Goal: Task Accomplishment & Management: Complete application form

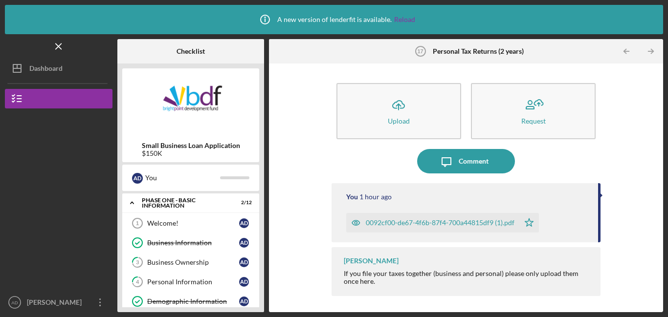
scroll to position [347, 0]
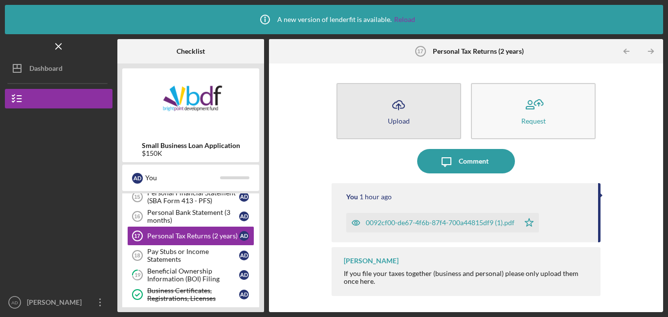
click at [381, 105] on button "Icon/Upload Upload" at bounding box center [398, 111] width 125 height 56
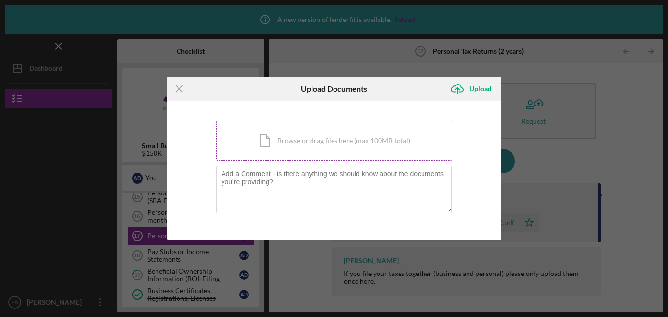
click at [344, 143] on div "Icon/Document Browse or drag files here (max 100MB total) Tap to choose files o…" at bounding box center [334, 141] width 236 height 40
click at [184, 91] on icon "Icon/Menu Close" at bounding box center [179, 89] width 24 height 24
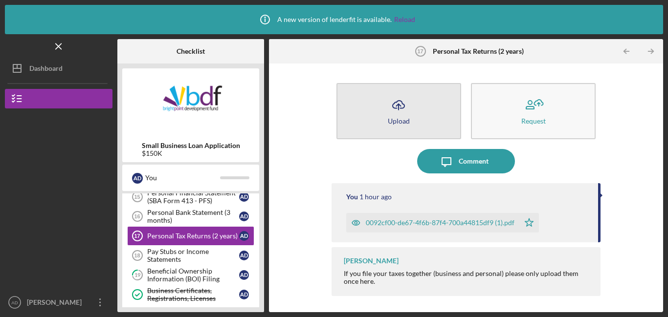
click at [374, 106] on button "Icon/Upload Upload" at bounding box center [398, 111] width 125 height 56
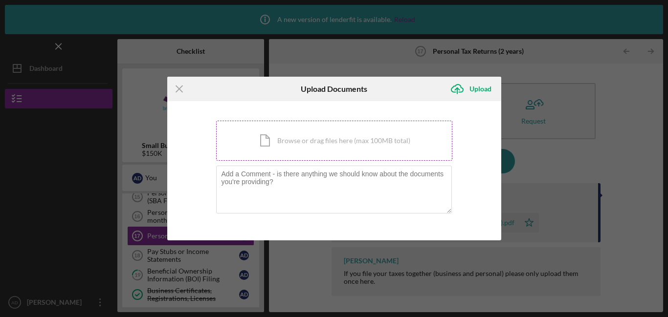
click at [330, 142] on div "Icon/Document Browse or drag files here (max 100MB total) Tap to choose files o…" at bounding box center [334, 141] width 236 height 40
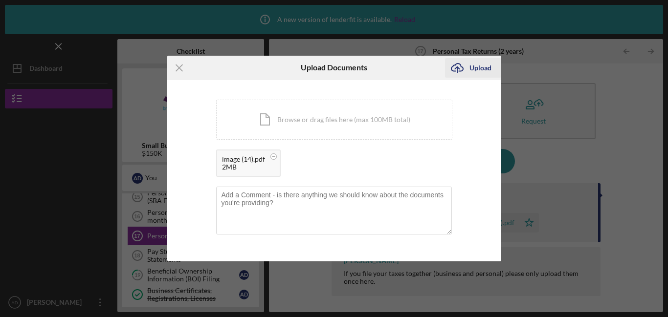
click at [452, 68] on icon "Icon/Upload" at bounding box center [457, 68] width 24 height 24
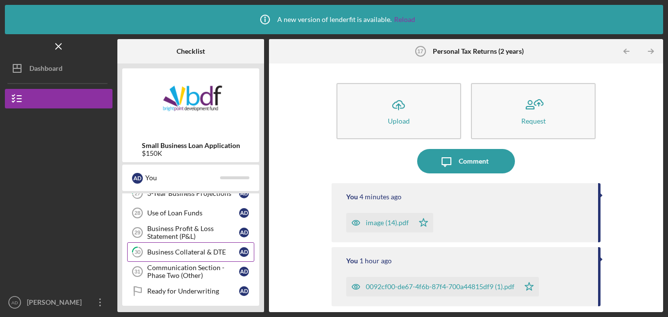
scroll to position [584, 0]
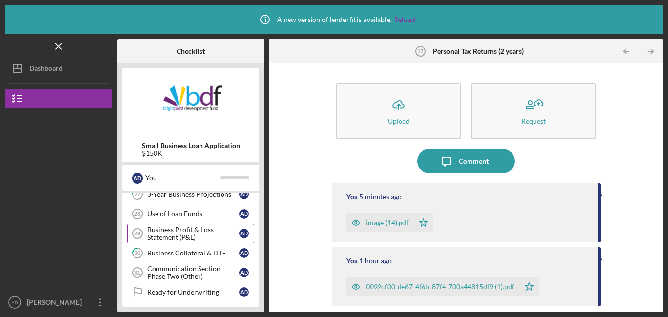
click at [180, 235] on div "Business Profit & Loss Statement (P&L)" at bounding box center [193, 234] width 92 height 16
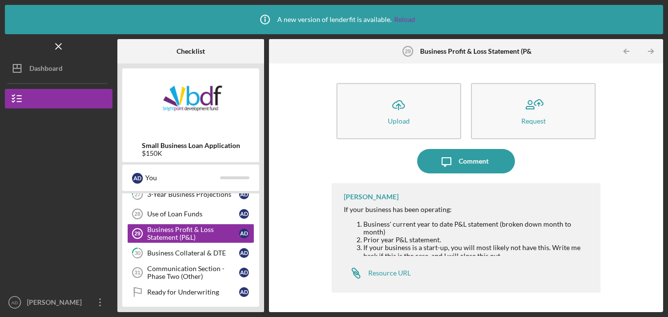
click at [359, 150] on div "Icon/Message Comment" at bounding box center [466, 161] width 269 height 24
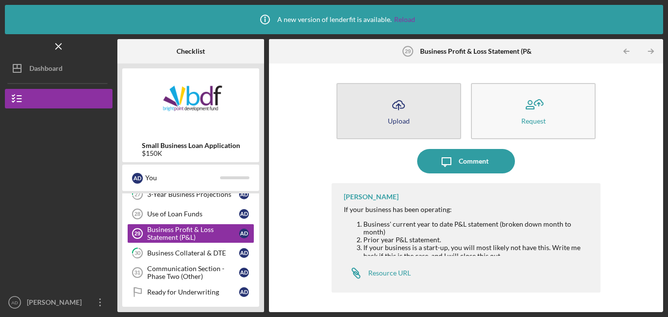
click at [403, 109] on icon "Icon/Upload" at bounding box center [398, 105] width 24 height 24
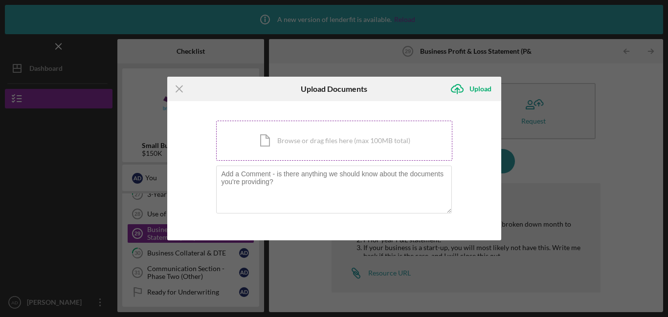
click at [363, 141] on div "Icon/Document Browse or drag files here (max 100MB total) Tap to choose files o…" at bounding box center [334, 141] width 236 height 40
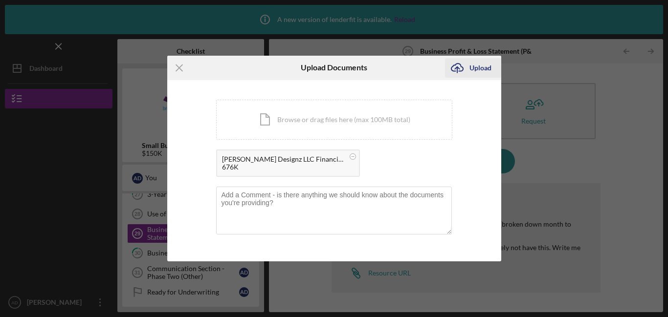
click at [454, 70] on icon "submit" at bounding box center [457, 67] width 12 height 7
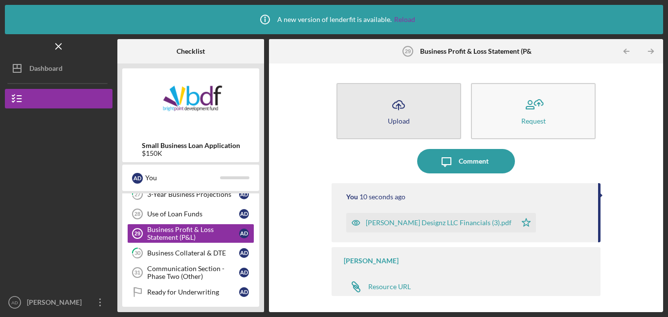
click at [393, 113] on icon "Icon/Upload" at bounding box center [398, 105] width 24 height 24
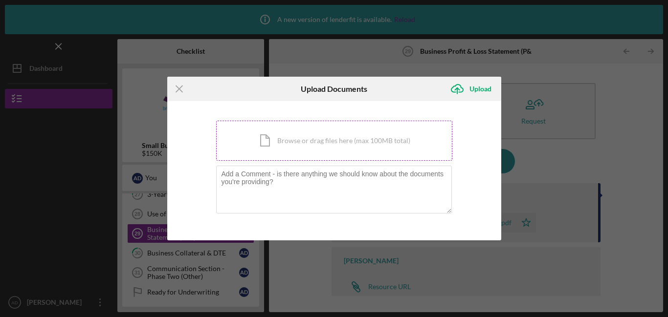
click at [364, 144] on div "Icon/Document Browse or drag files here (max 100MB total) Tap to choose files o…" at bounding box center [334, 141] width 236 height 40
click at [178, 92] on icon "Icon/Menu Close" at bounding box center [179, 89] width 24 height 24
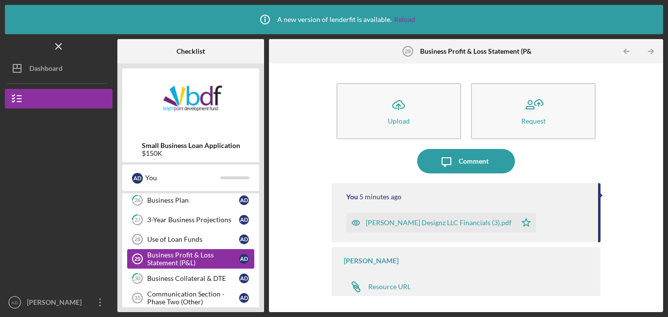
scroll to position [555, 0]
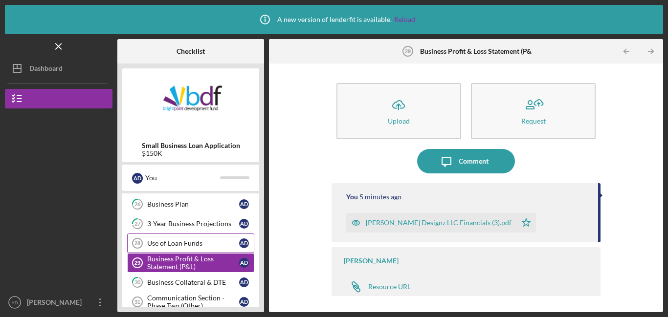
click at [183, 243] on div "Use of Loan Funds" at bounding box center [193, 244] width 92 height 8
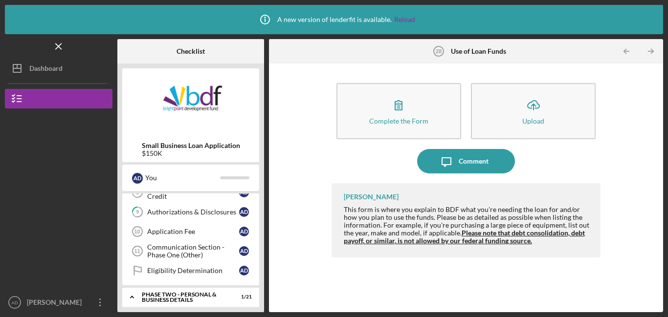
scroll to position [169, 0]
click at [168, 247] on div "Communication Section - Phase One (Other)" at bounding box center [193, 250] width 92 height 16
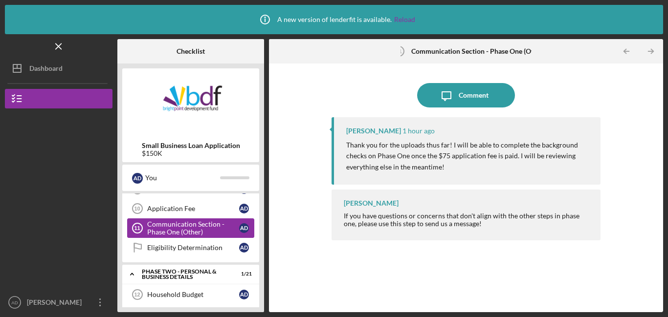
scroll to position [191, 0]
click at [171, 253] on link "Eligibility Determination Eligibility Determination A D" at bounding box center [190, 248] width 127 height 20
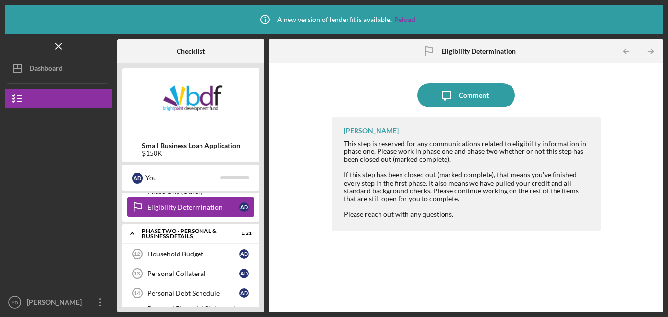
scroll to position [232, 0]
click at [168, 255] on div "Household Budget" at bounding box center [193, 254] width 92 height 8
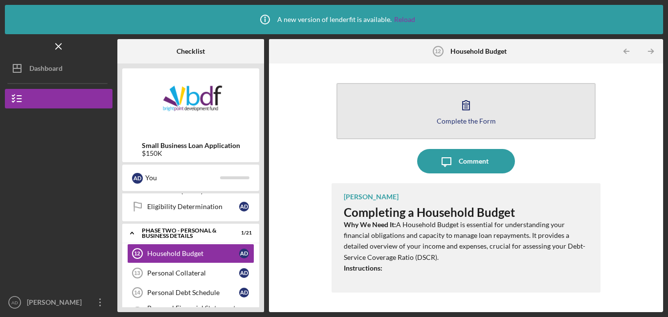
click at [403, 110] on button "Complete the Form Form" at bounding box center [465, 111] width 259 height 56
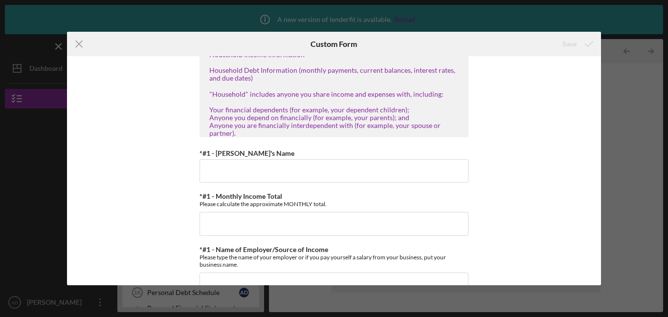
scroll to position [70, 0]
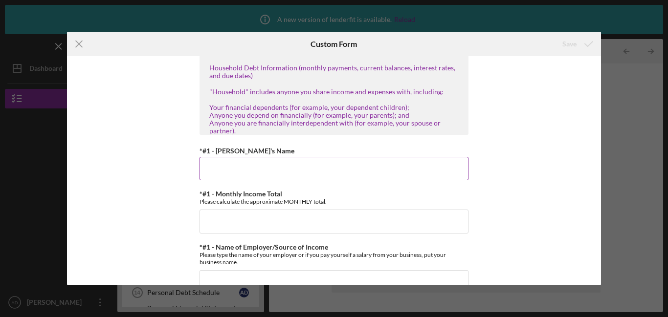
click at [312, 165] on input "*#1 - [PERSON_NAME]'s Name" at bounding box center [334, 168] width 269 height 23
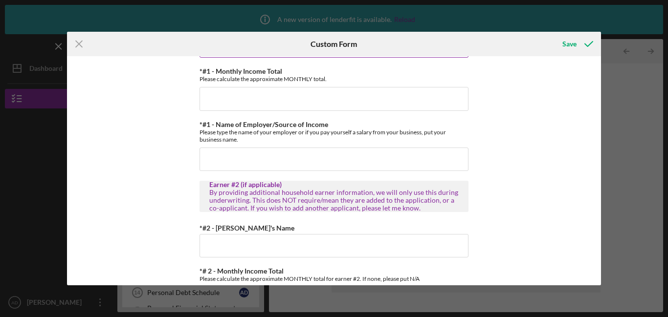
scroll to position [197, 0]
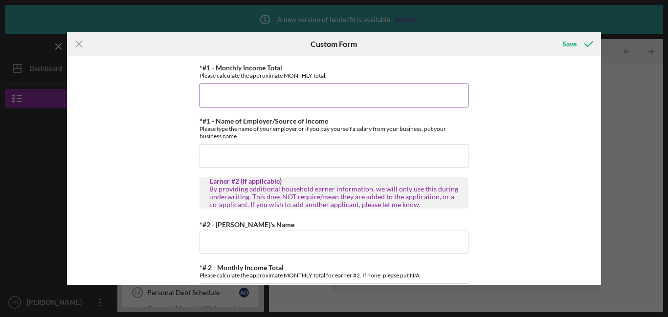
type input "[PERSON_NAME]"
click at [269, 101] on input "*#1 - Monthly Income Total" at bounding box center [334, 95] width 269 height 23
type input "$1"
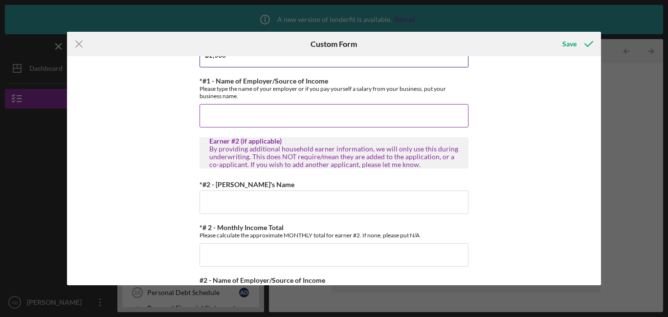
scroll to position [241, 0]
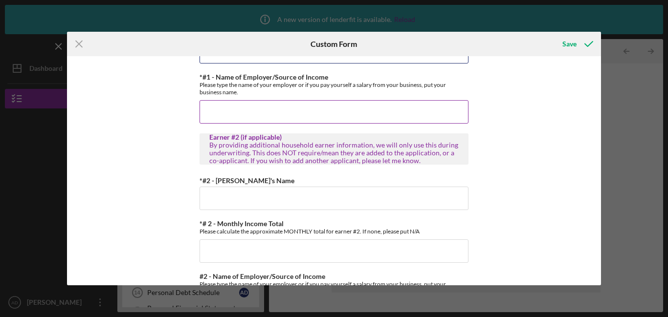
type input "$1,960"
click at [236, 106] on input "*#1 - Name of Employer/Source of Income" at bounding box center [334, 111] width 269 height 23
type input "S"
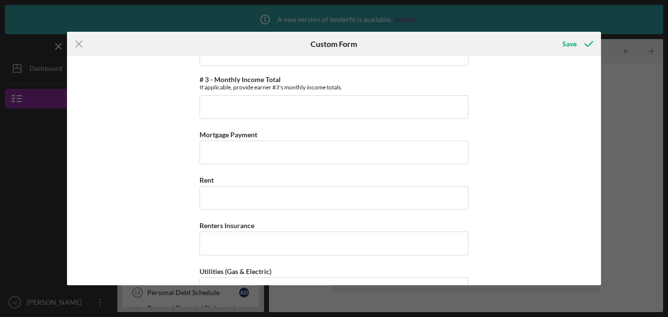
scroll to position [962, 0]
type input "ssi disability"
click at [238, 154] on input "Mortgage Payment" at bounding box center [334, 151] width 269 height 23
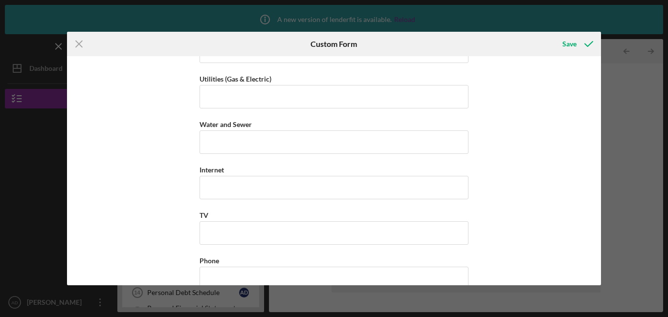
scroll to position [1159, 0]
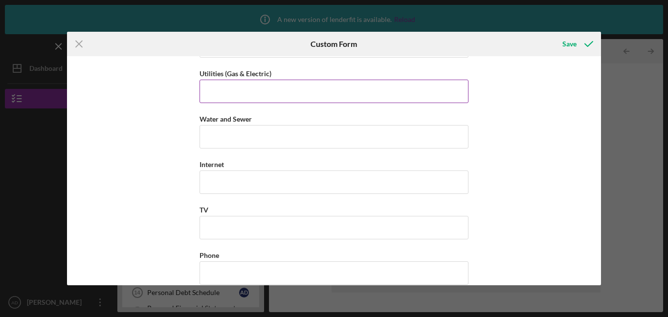
type input "$1,020"
click at [211, 95] on input "Utilities (Gas & Electric)" at bounding box center [334, 91] width 269 height 23
type input "$100"
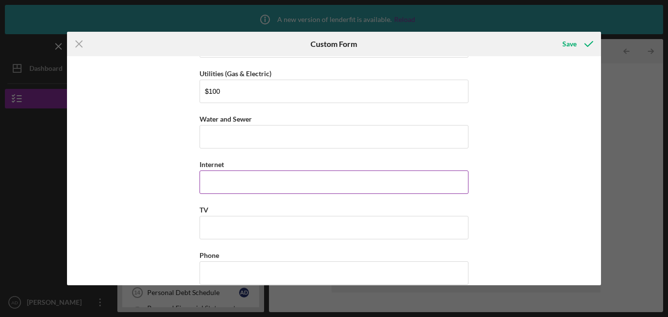
click at [206, 180] on input "Internet" at bounding box center [334, 182] width 269 height 23
type input "$3"
type input "$60"
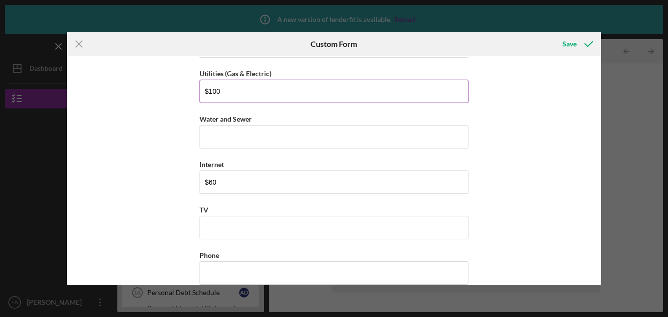
click at [216, 92] on input "$100" at bounding box center [334, 91] width 269 height 23
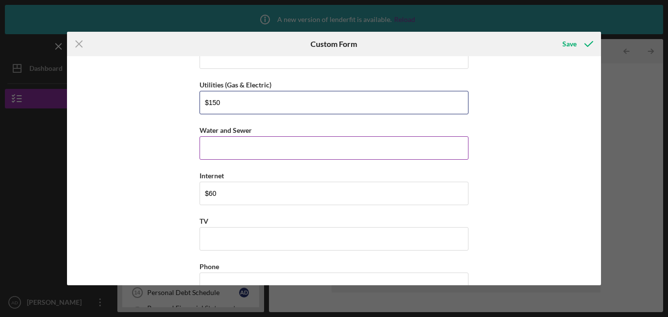
scroll to position [1142, 0]
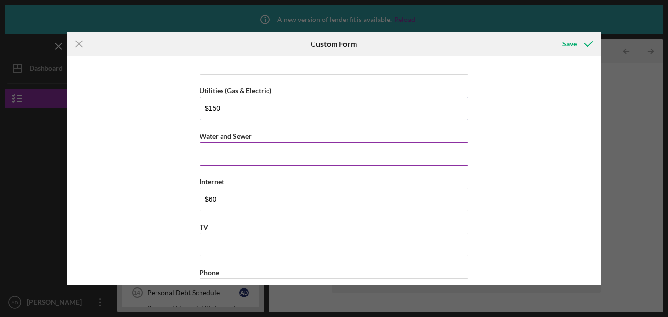
type input "$150"
click at [221, 153] on input "Water and Sewer" at bounding box center [334, 153] width 269 height 23
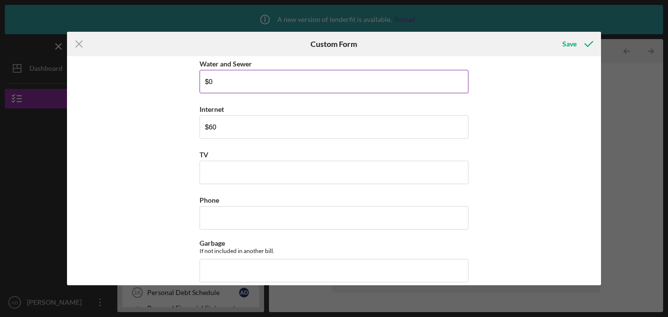
scroll to position [1216, 0]
type input "$0"
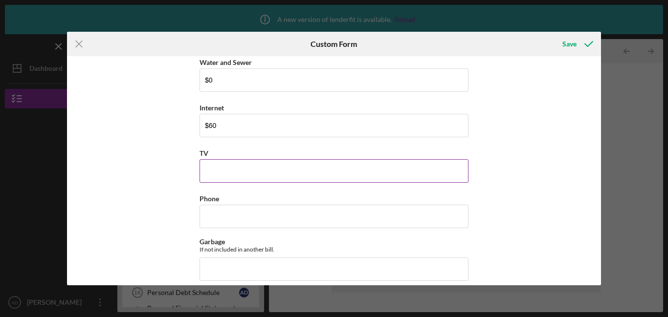
click at [217, 170] on input "TV" at bounding box center [334, 170] width 269 height 23
type input "$0"
type input "$1"
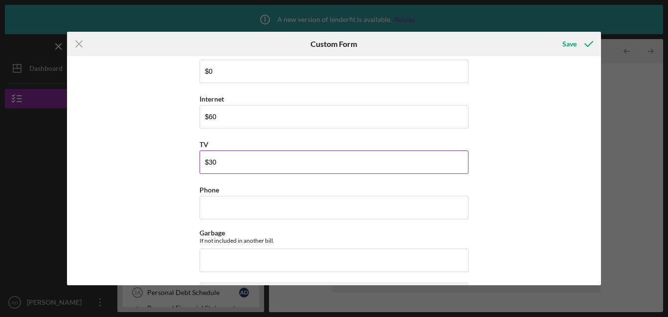
scroll to position [1232, 0]
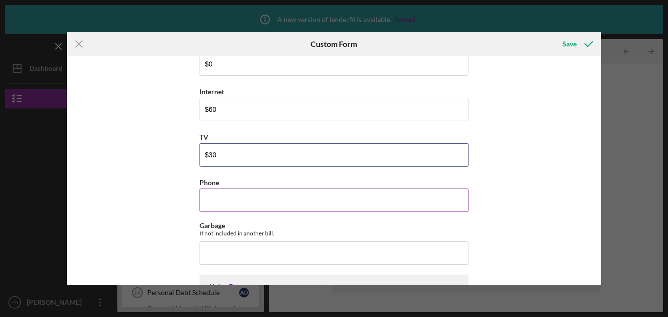
type input "$30"
click at [203, 202] on input "Phone" at bounding box center [334, 200] width 269 height 23
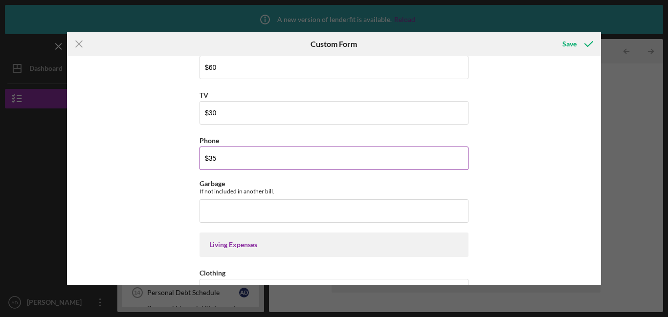
scroll to position [1276, 0]
type input "$35"
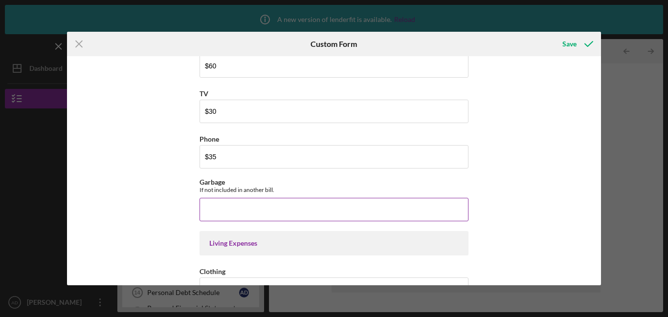
click at [209, 209] on input "Garbage" at bounding box center [334, 209] width 269 height 23
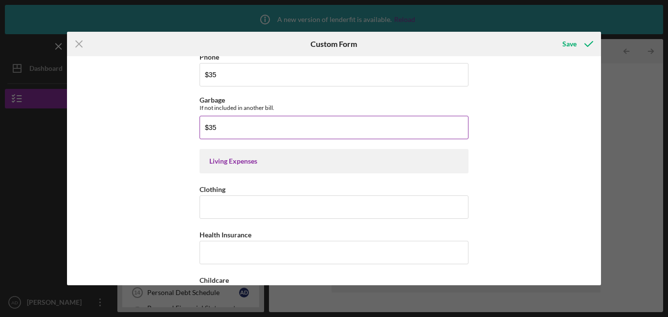
scroll to position [1359, 0]
type input "$35"
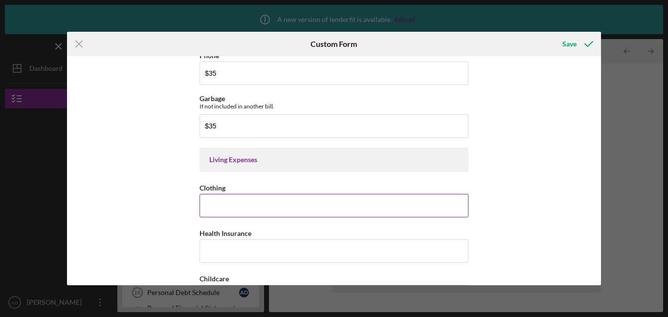
click at [248, 208] on input "Clothing" at bounding box center [334, 205] width 269 height 23
type input "$0"
click at [225, 257] on input "Health Insurance" at bounding box center [334, 251] width 269 height 23
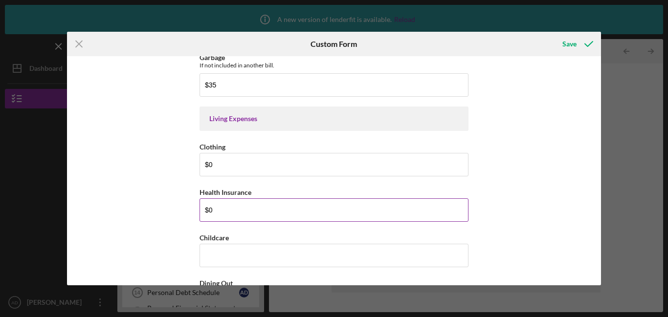
scroll to position [1399, 0]
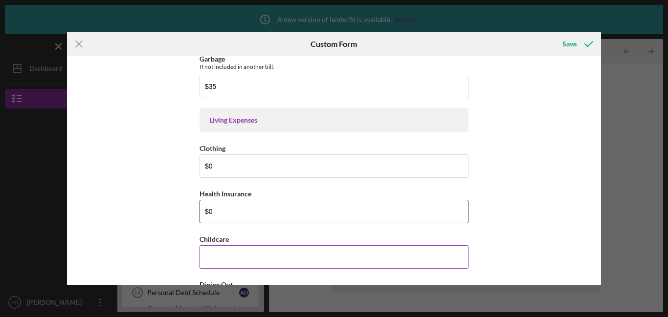
type input "$0"
click at [223, 259] on input "Childcare" at bounding box center [334, 257] width 269 height 23
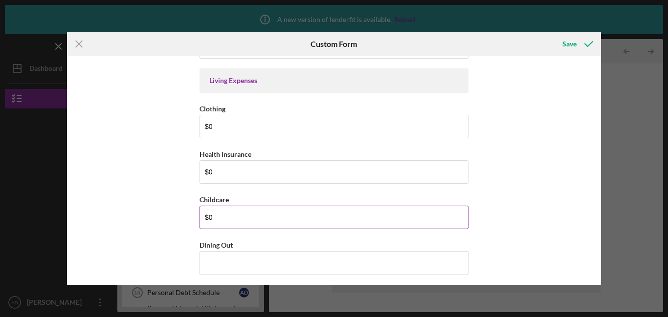
scroll to position [1440, 0]
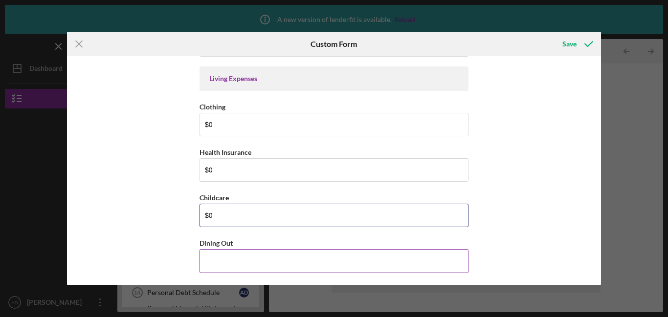
type input "$0"
click at [223, 258] on input "Dining Out" at bounding box center [334, 260] width 269 height 23
type input "$1"
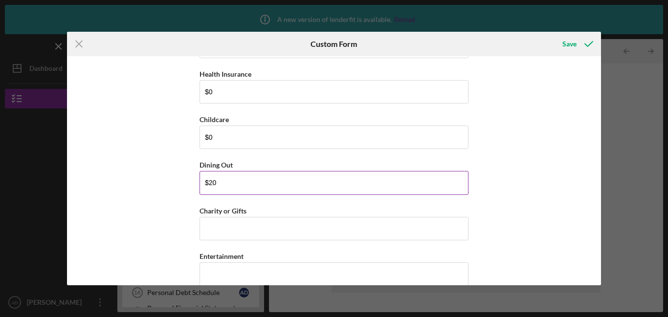
scroll to position [1525, 0]
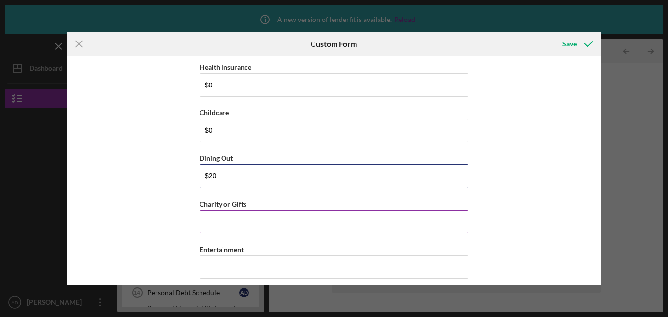
type input "$20"
click at [220, 224] on input "Charity or Gifts" at bounding box center [334, 221] width 269 height 23
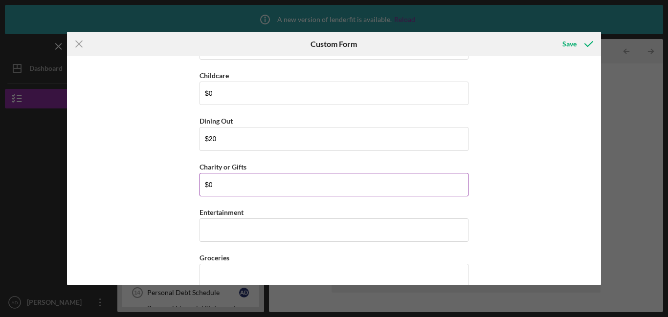
scroll to position [1564, 0]
type input "$0"
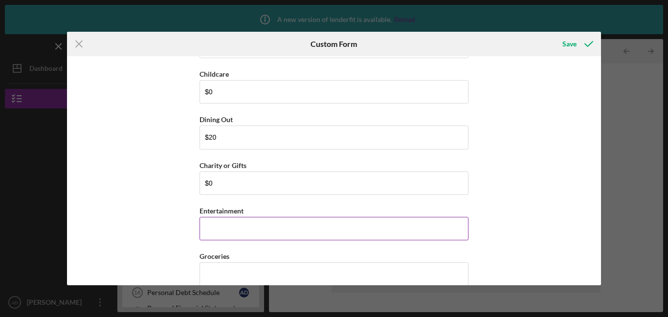
click at [214, 235] on input "Entertainment" at bounding box center [334, 228] width 269 height 23
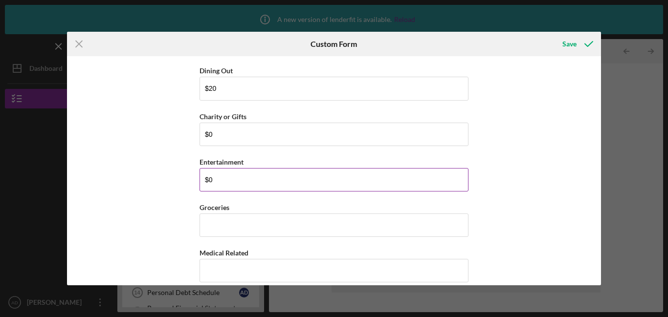
scroll to position [1611, 0]
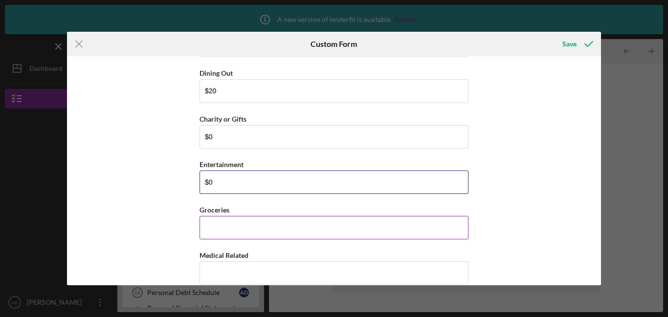
type input "$0"
click at [214, 233] on input "Groceries" at bounding box center [334, 227] width 269 height 23
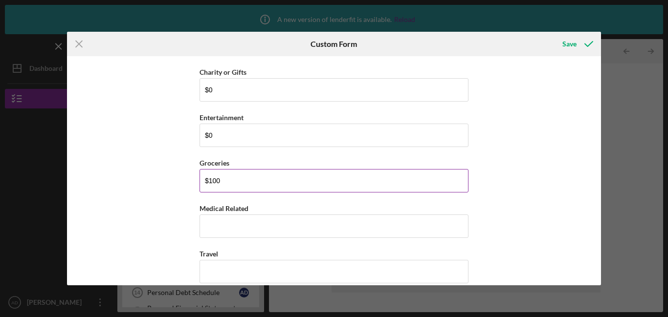
scroll to position [1660, 0]
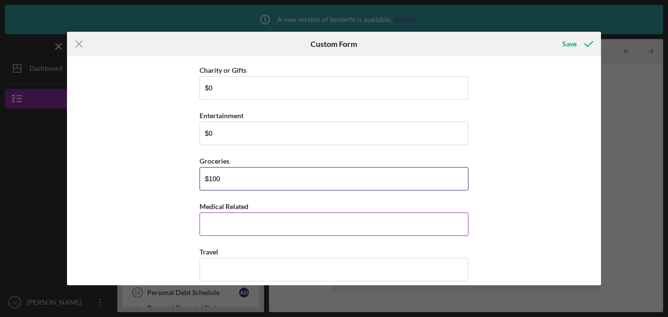
type input "$100"
click at [212, 223] on input "Medical Related" at bounding box center [334, 224] width 269 height 23
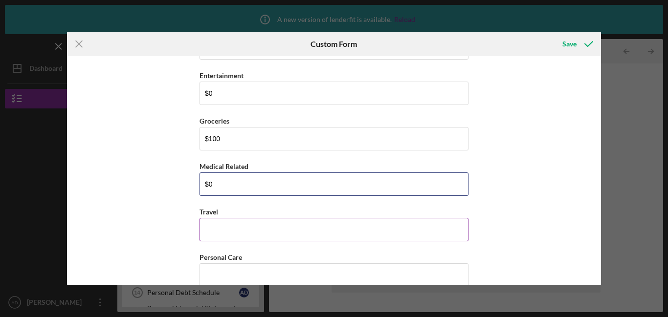
scroll to position [1699, 0]
type input "$0"
click at [214, 232] on input "Travel" at bounding box center [334, 230] width 269 height 23
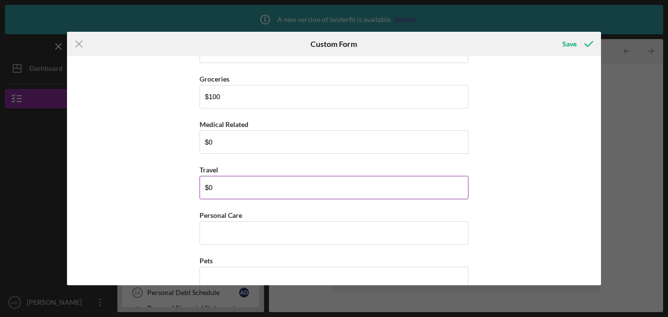
scroll to position [1748, 0]
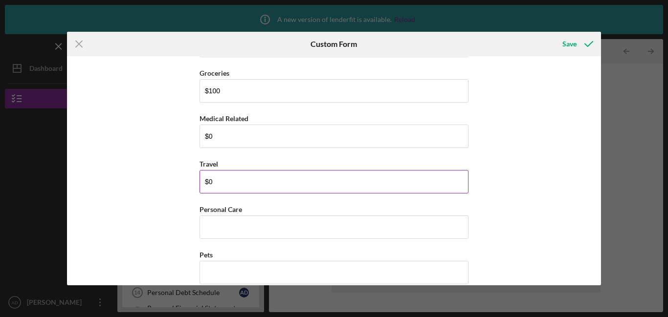
type input "$0"
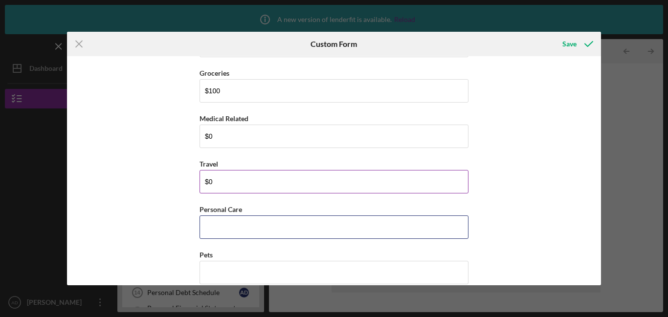
click at [214, 231] on input "Personal Care" at bounding box center [334, 227] width 269 height 23
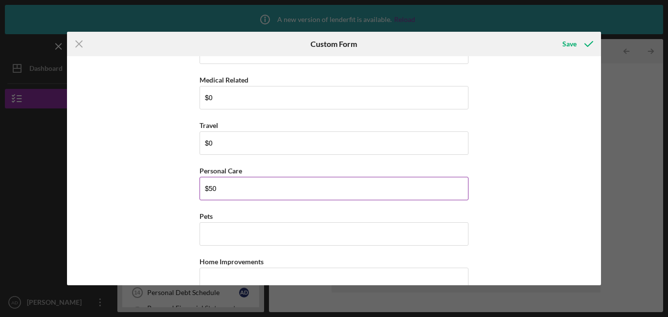
scroll to position [1784, 0]
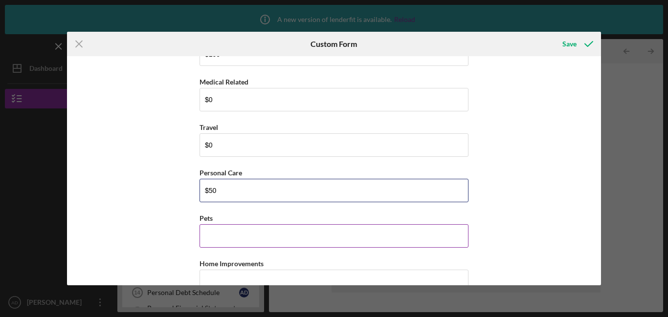
type input "$50"
click at [214, 237] on input "Pets" at bounding box center [334, 235] width 269 height 23
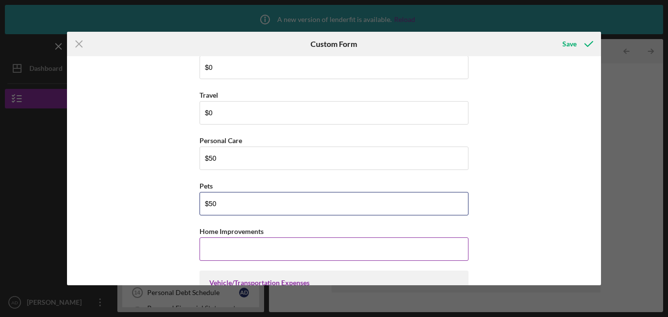
scroll to position [1816, 0]
type input "$50"
click at [208, 254] on input "Home Improvements" at bounding box center [334, 250] width 269 height 23
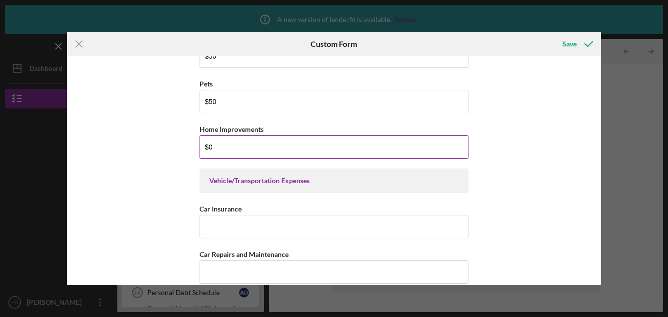
scroll to position [1919, 0]
type input "$0"
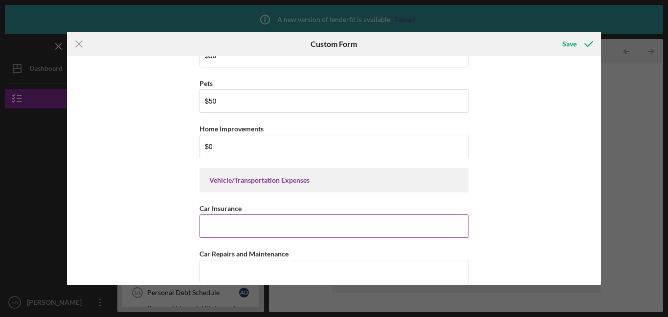
click at [204, 225] on input "Car Insurance" at bounding box center [334, 226] width 269 height 23
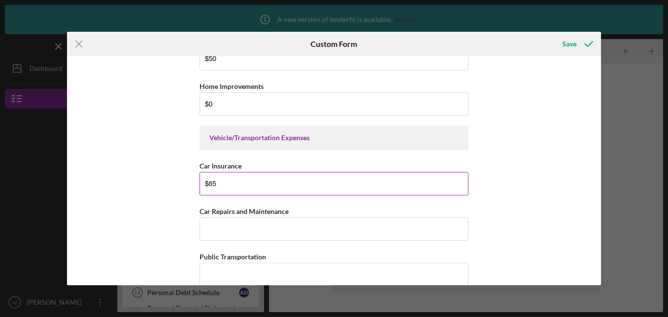
scroll to position [1958, 0]
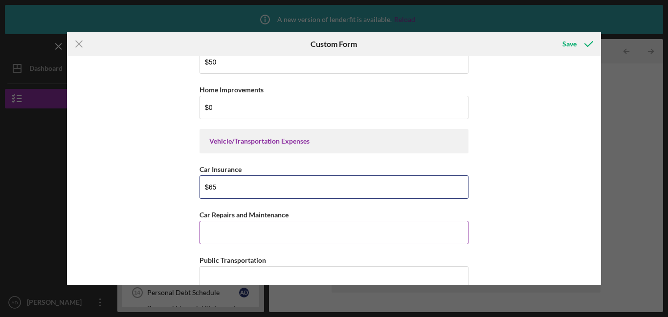
type input "$65"
click at [205, 230] on input "Car Repairs and Maintenance" at bounding box center [334, 232] width 269 height 23
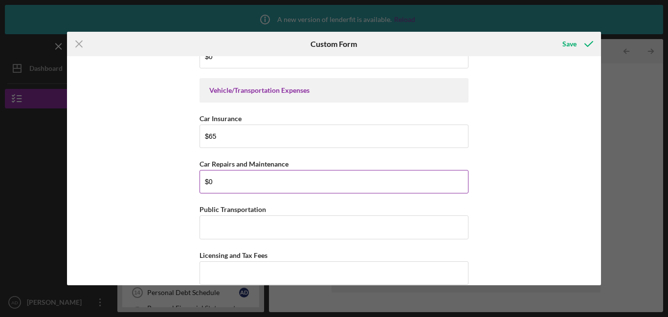
scroll to position [2017, 0]
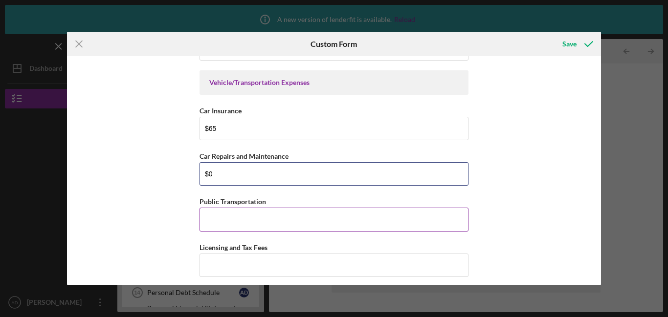
type input "$0"
click at [204, 226] on input "Public Transportation" at bounding box center [334, 219] width 269 height 23
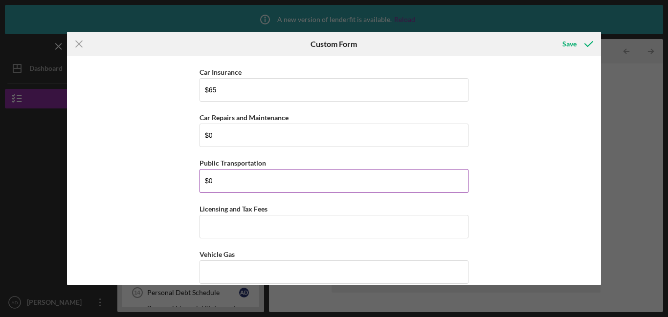
scroll to position [2054, 0]
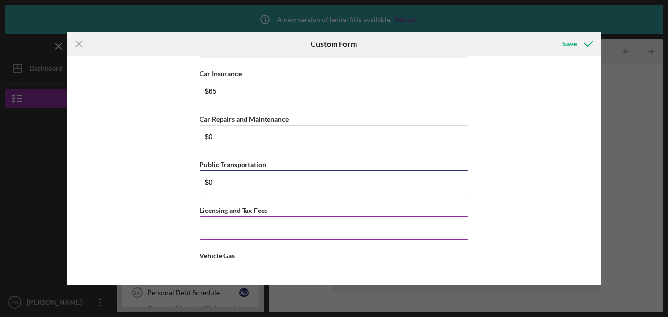
type input "$0"
click at [206, 231] on input "Licensing and Tax Fees" at bounding box center [334, 228] width 269 height 23
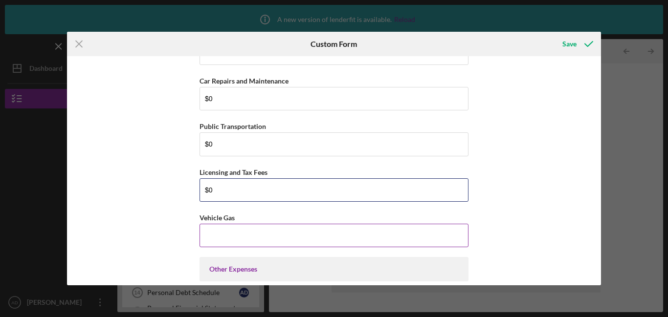
scroll to position [2090, 0]
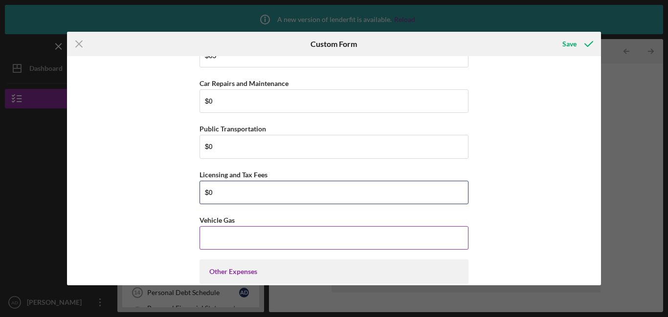
type input "$0"
click at [211, 241] on input "Vehicle Gas" at bounding box center [334, 237] width 269 height 23
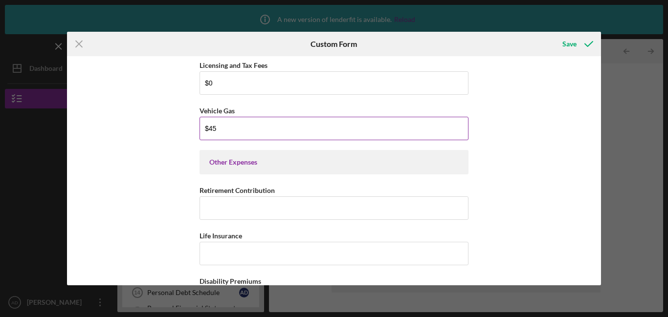
scroll to position [2201, 0]
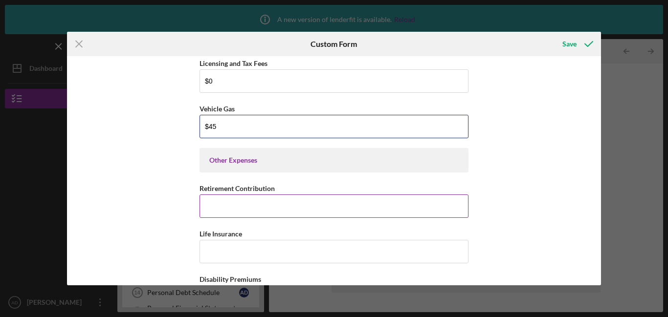
type input "$45"
click at [211, 209] on input "Retirement Contribution" at bounding box center [334, 206] width 269 height 23
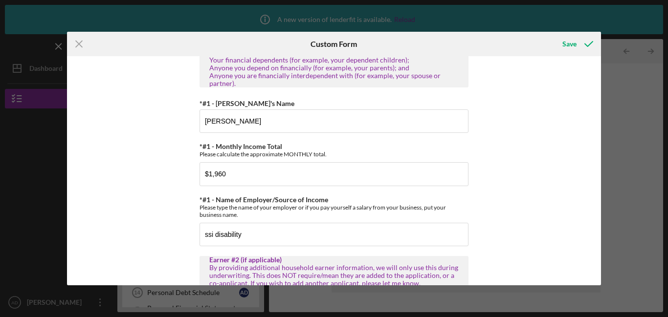
scroll to position [118, 0]
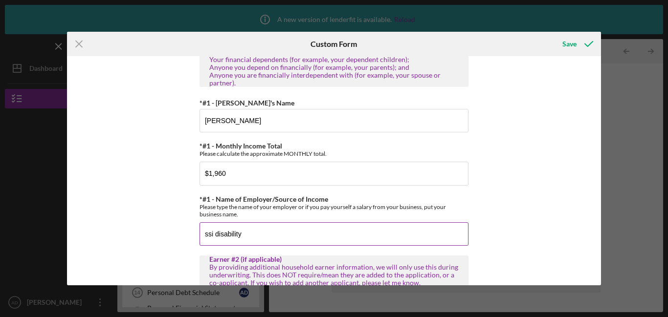
type input "$0"
click at [245, 231] on input "ssi disability" at bounding box center [334, 234] width 269 height 23
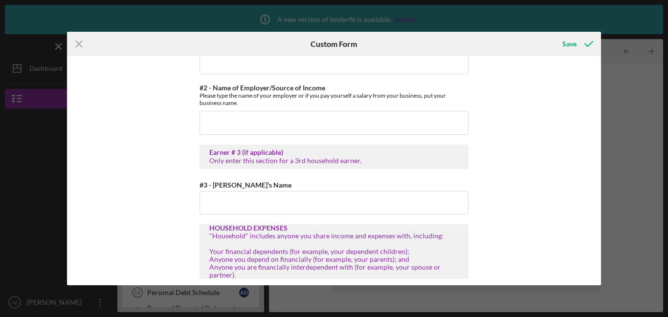
scroll to position [0, 0]
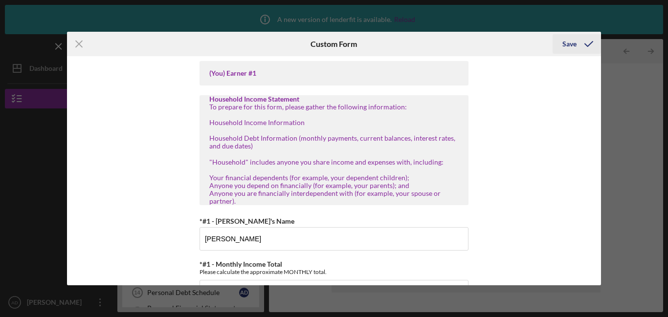
type input "ssi disability/Century 21 Circle"
click at [561, 44] on button "Save" at bounding box center [577, 44] width 48 height 20
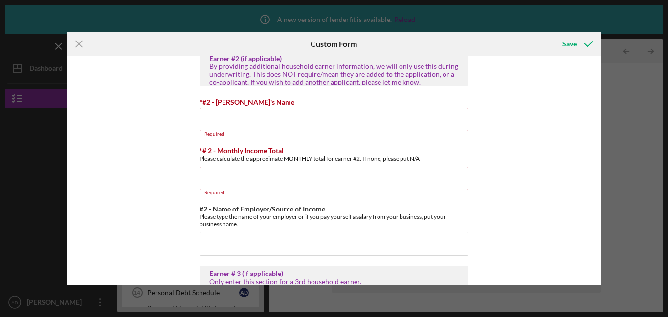
scroll to position [265, 0]
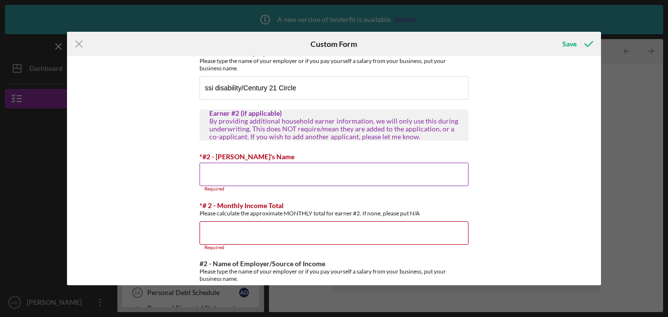
click at [254, 176] on input "*#2 - [PERSON_NAME]'s Name" at bounding box center [334, 174] width 269 height 23
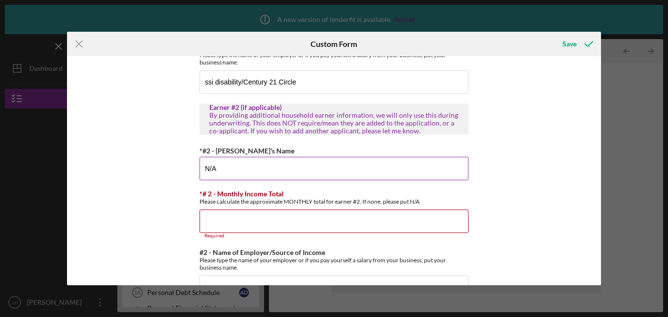
scroll to position [280, 0]
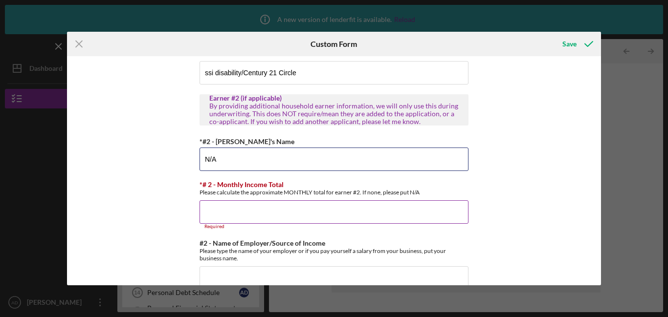
type input "N/A"
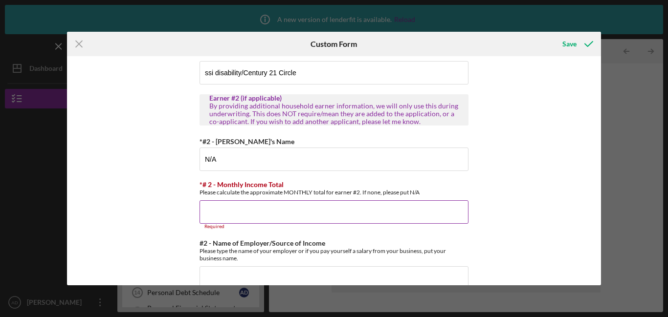
click at [229, 220] on input "*# 2 - Monthly Income Total" at bounding box center [334, 212] width 269 height 23
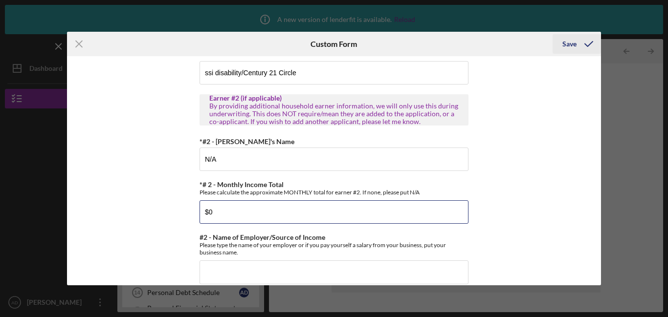
type input "$0"
click at [567, 48] on div "Save" at bounding box center [569, 44] width 14 height 20
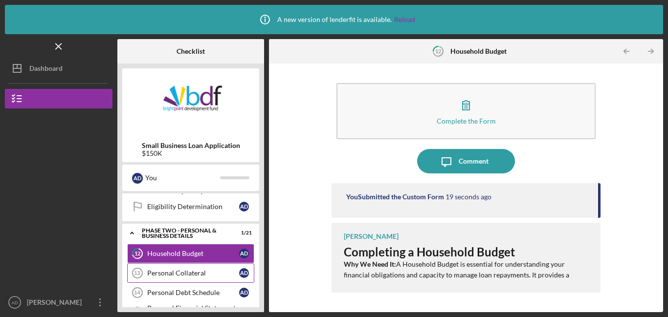
click at [195, 271] on div "Personal Collateral" at bounding box center [193, 273] width 92 height 8
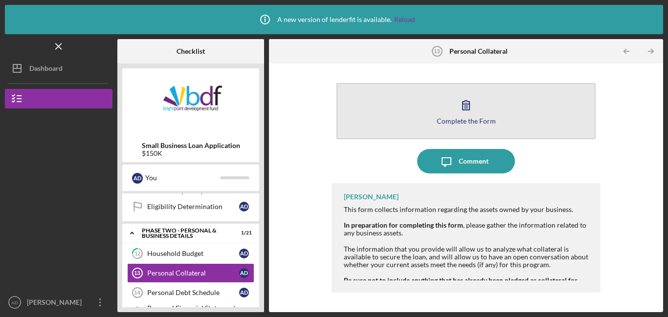
click at [433, 108] on button "Complete the Form Form" at bounding box center [465, 111] width 259 height 56
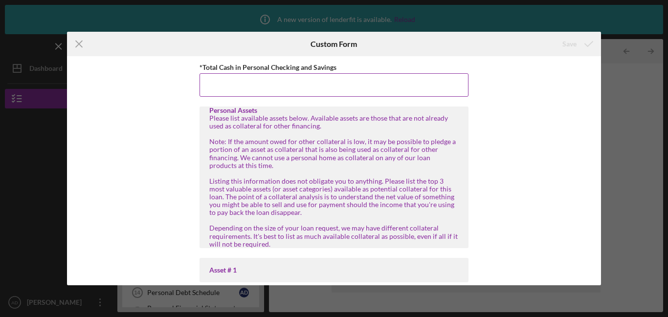
click at [240, 83] on input "*Total Cash in Personal Checking and Savings" at bounding box center [334, 84] width 269 height 23
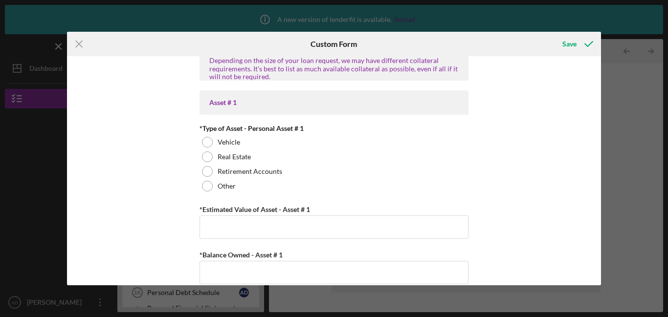
scroll to position [171, 0]
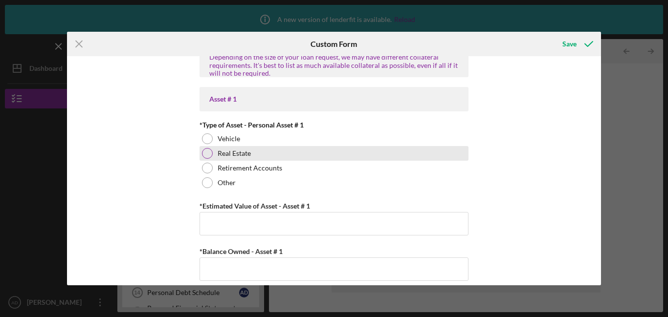
type input "$50"
click at [203, 156] on div at bounding box center [207, 153] width 11 height 11
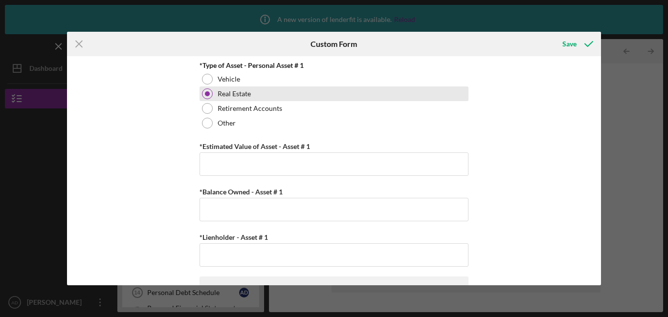
scroll to position [231, 0]
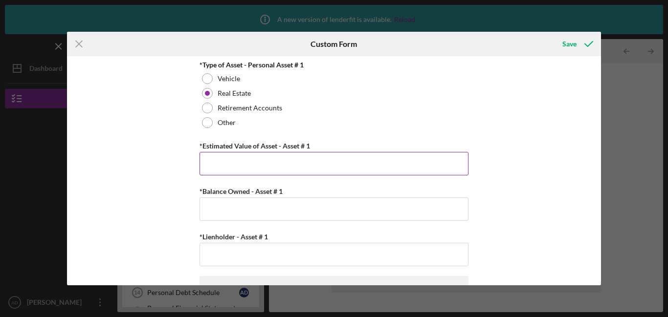
click at [219, 164] on input "*Estimated Value of Asset - Asset # 1" at bounding box center [334, 163] width 269 height 23
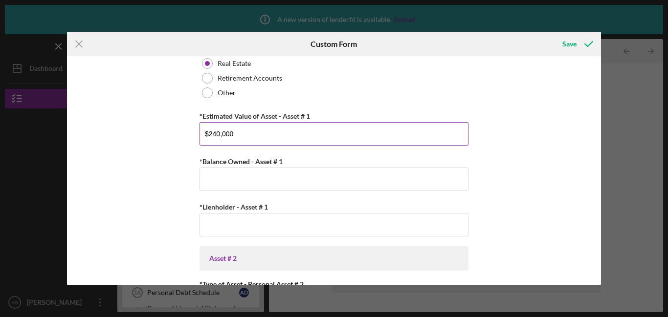
scroll to position [273, 0]
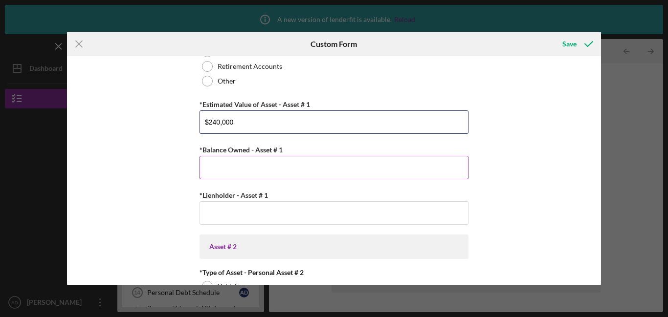
type input "$240,000"
click at [215, 173] on input "*Balance Owned - Asset # 1" at bounding box center [334, 167] width 269 height 23
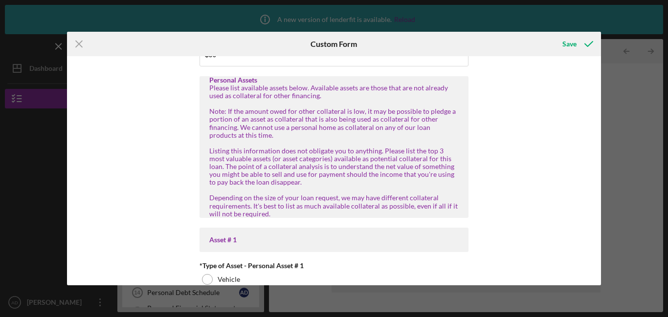
scroll to position [0, 0]
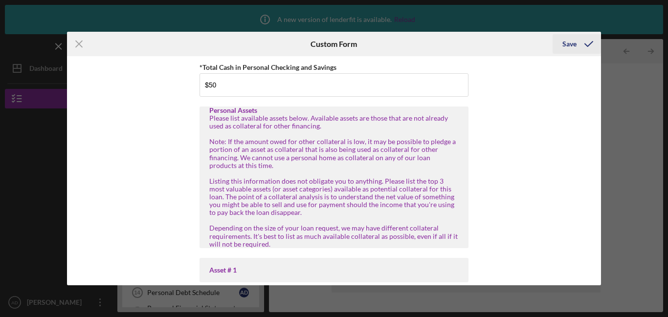
type input "$140,000"
click at [568, 43] on div "Save" at bounding box center [569, 44] width 14 height 20
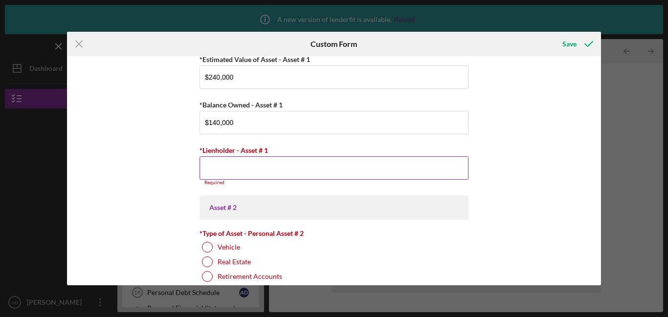
scroll to position [317, 0]
click at [234, 167] on input "*Lienholder - Asset # 1" at bounding box center [334, 168] width 269 height 23
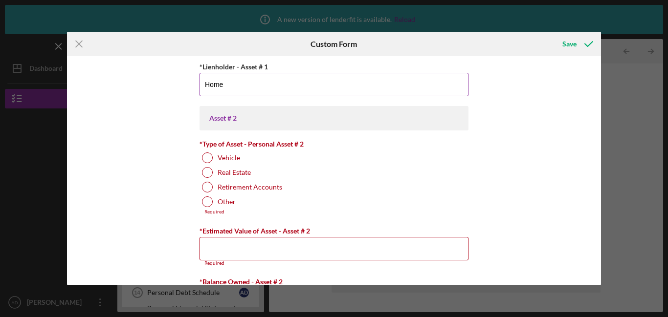
scroll to position [403, 0]
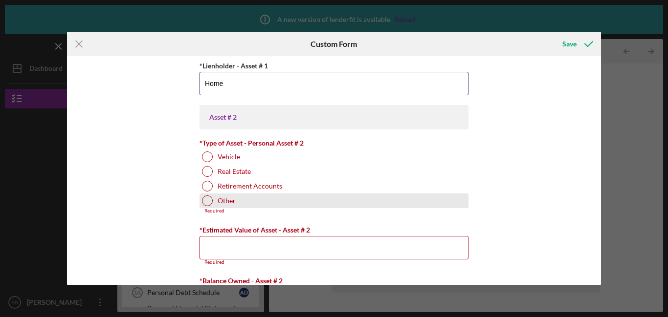
type input "Home"
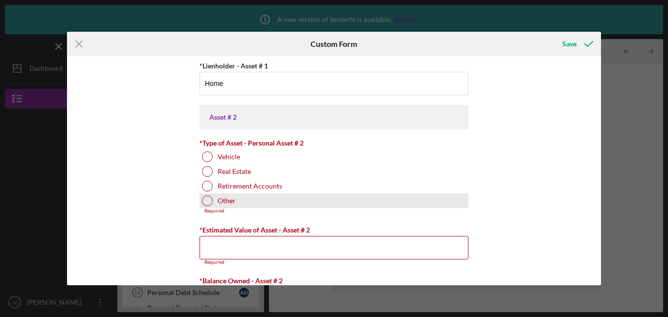
click at [207, 205] on div at bounding box center [207, 201] width 11 height 11
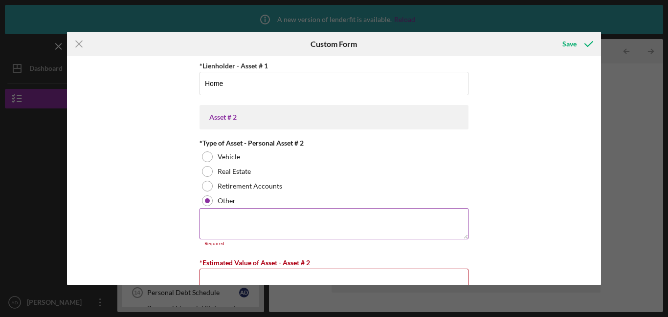
click at [202, 224] on textarea at bounding box center [334, 223] width 269 height 31
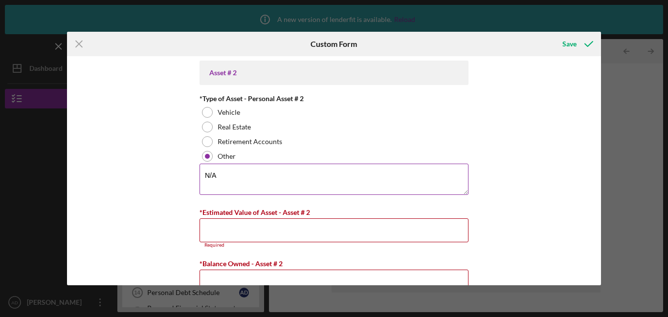
scroll to position [449, 0]
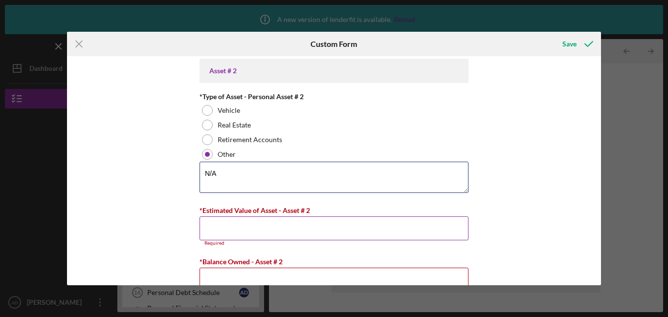
type textarea "N/A"
click at [203, 235] on input "*Estimated Value of Asset - Asset # 2" at bounding box center [334, 228] width 269 height 23
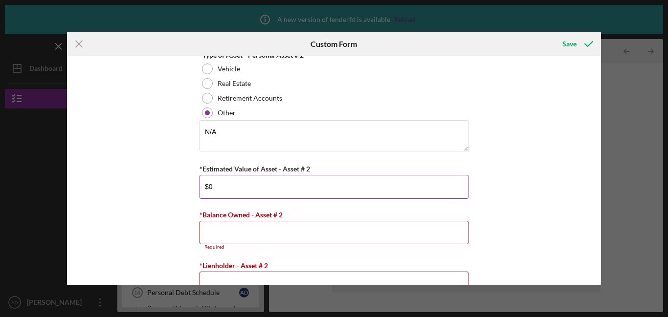
scroll to position [494, 0]
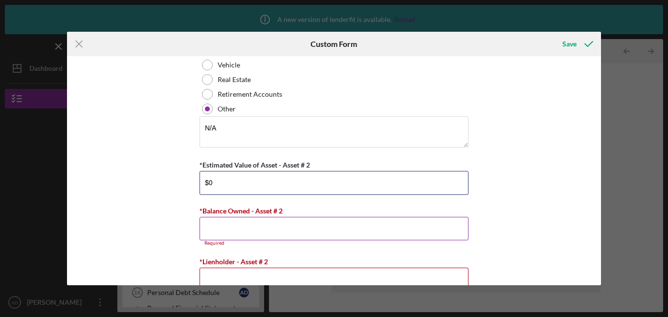
type input "$0"
click at [208, 227] on input "*Balance Owned - Asset # 2" at bounding box center [334, 228] width 269 height 23
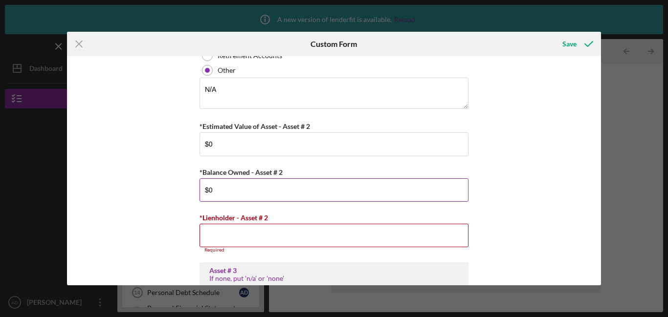
scroll to position [535, 0]
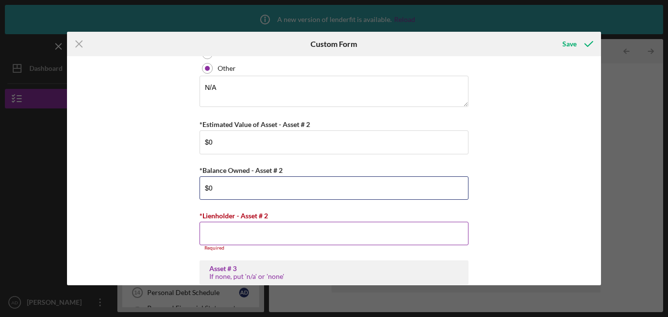
type input "$0"
click at [208, 238] on input "*Lienholder - Asset # 2" at bounding box center [334, 233] width 269 height 23
type input "0"
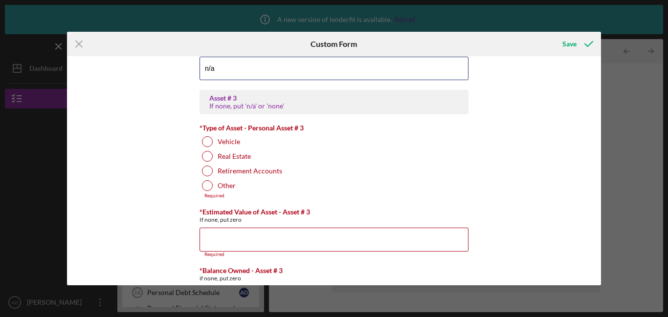
scroll to position [701, 0]
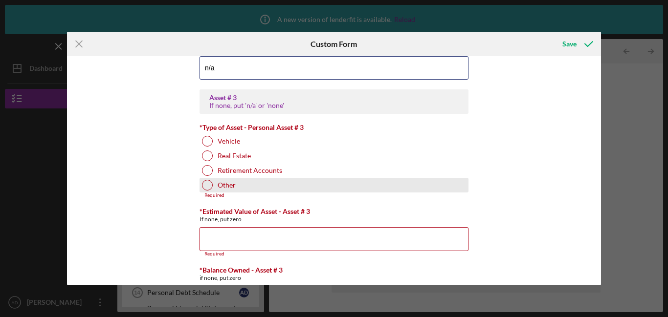
type input "n/a"
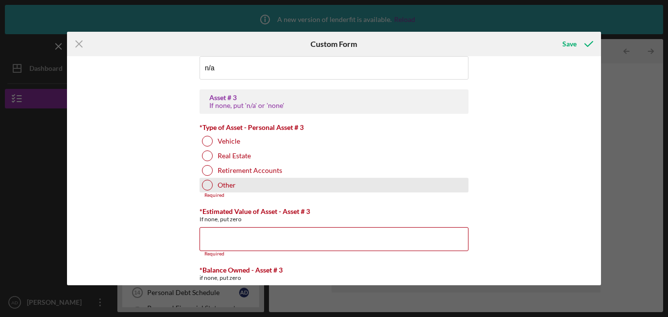
click at [207, 188] on div at bounding box center [207, 185] width 11 height 11
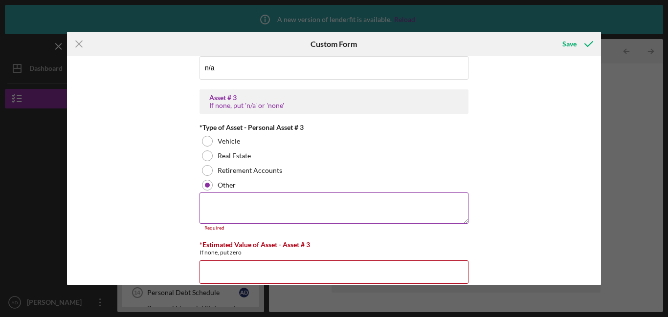
click at [216, 210] on textarea at bounding box center [334, 208] width 269 height 31
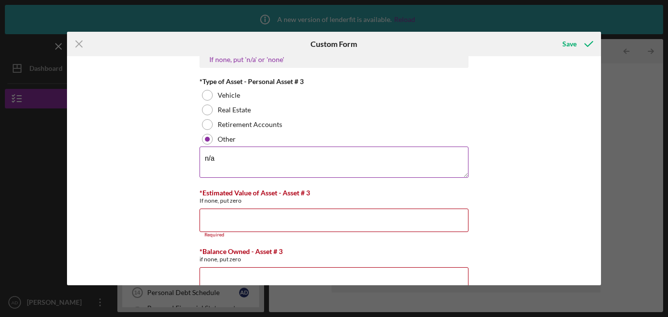
scroll to position [753, 0]
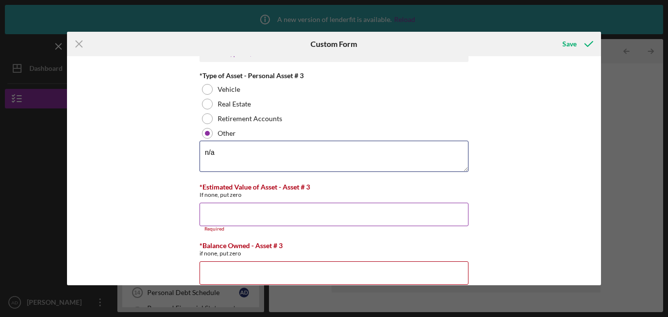
type textarea "n/a"
click at [205, 219] on input "*Estimated Value of Asset - Asset # 3" at bounding box center [334, 214] width 269 height 23
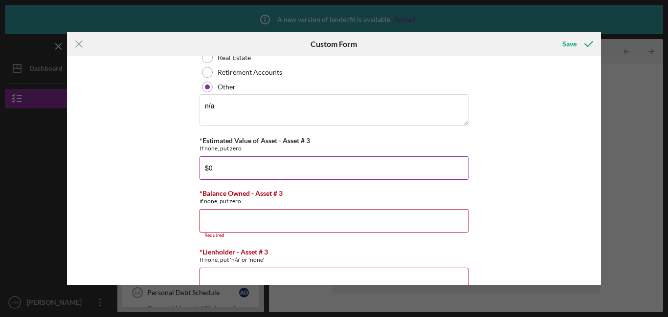
scroll to position [808, 0]
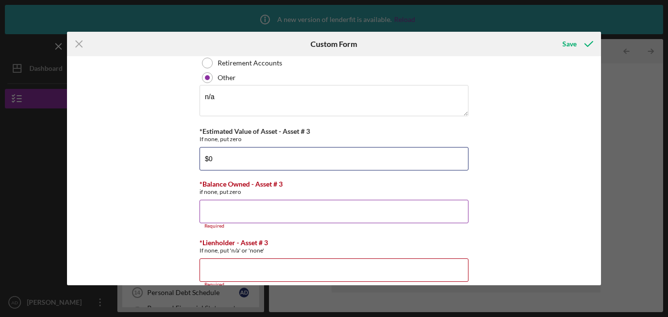
type input "$0"
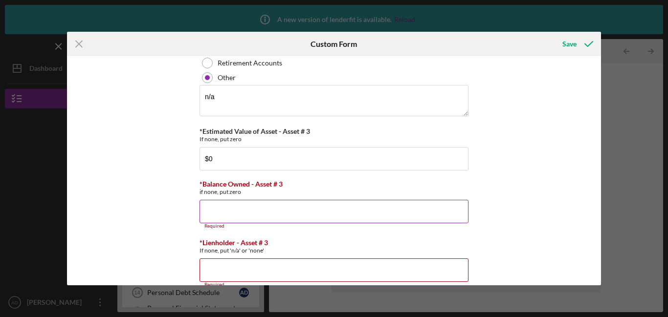
click at [219, 212] on input "*Balance Owned - Asset # 3" at bounding box center [334, 211] width 269 height 23
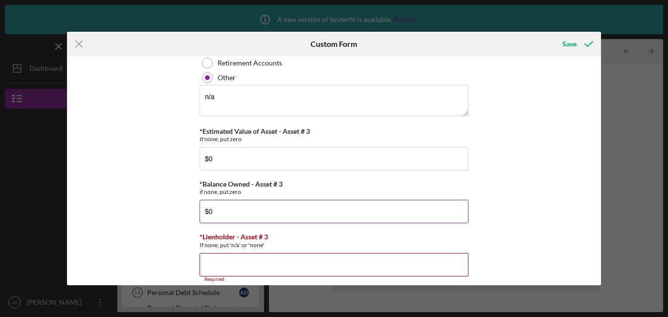
scroll to position [820, 0]
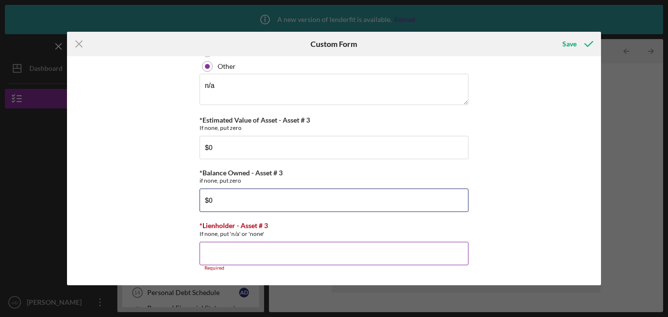
type input "$0"
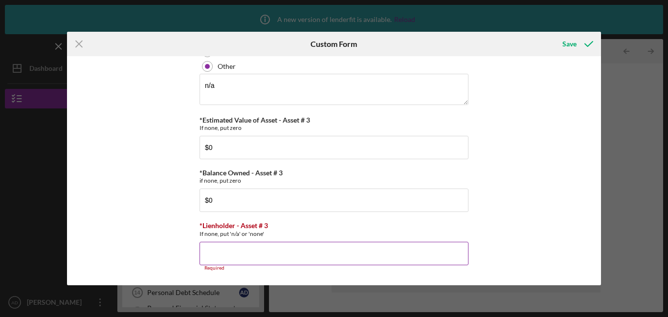
click at [234, 253] on input "*Lienholder - Asset # 3" at bounding box center [334, 253] width 269 height 23
type input "/"
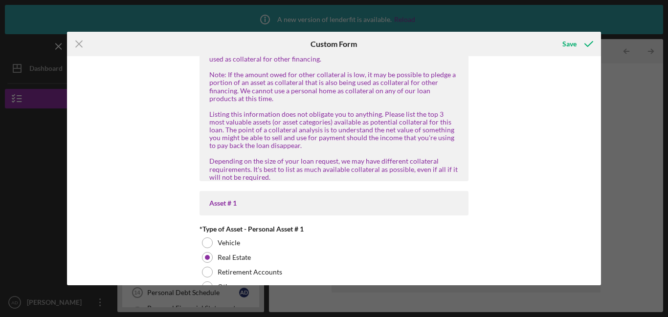
scroll to position [0, 0]
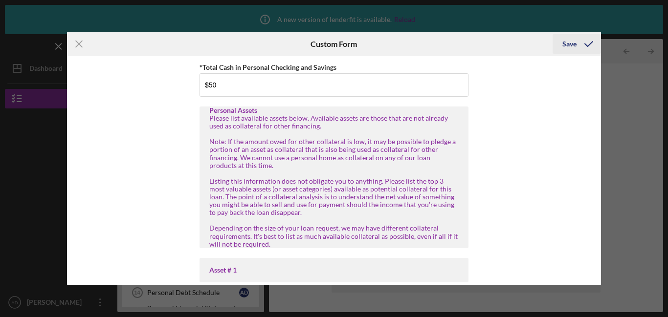
type input "n/a"
click at [572, 42] on div "Save" at bounding box center [569, 44] width 14 height 20
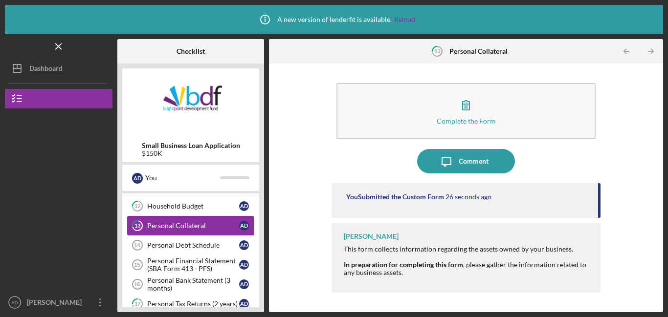
scroll to position [280, 0]
click at [176, 247] on div "Personal Debt Schedule" at bounding box center [193, 245] width 92 height 8
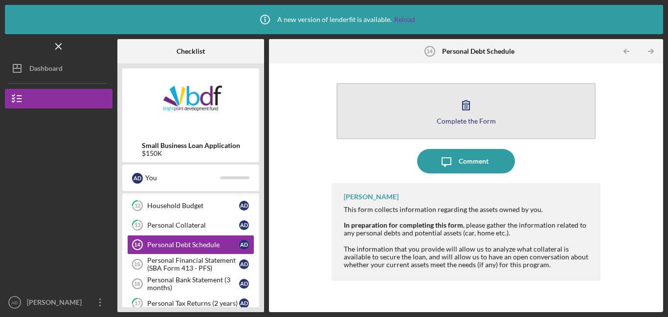
click at [439, 113] on button "Complete the Form Form" at bounding box center [465, 111] width 259 height 56
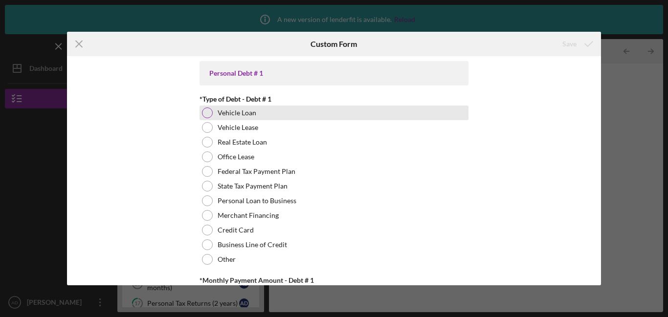
click at [367, 118] on div "Vehicle Loan" at bounding box center [334, 113] width 269 height 15
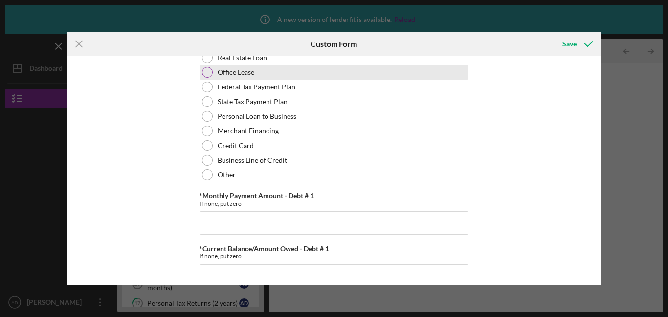
scroll to position [87, 0]
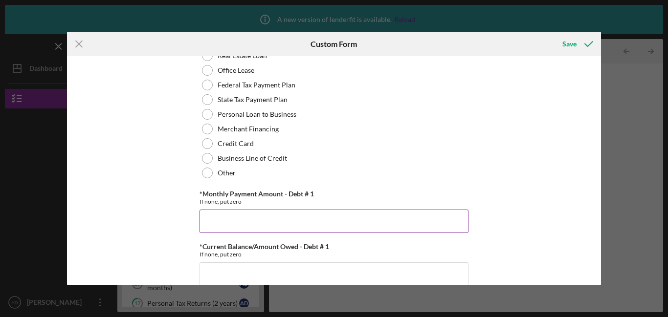
click at [294, 222] on input "*Monthly Payment Amount - Debt # 1" at bounding box center [334, 221] width 269 height 23
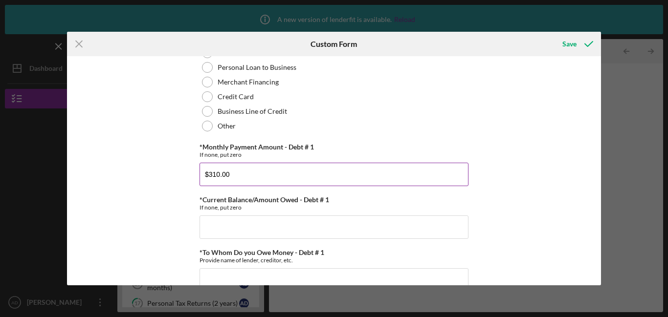
scroll to position [134, 0]
type input "$310.00"
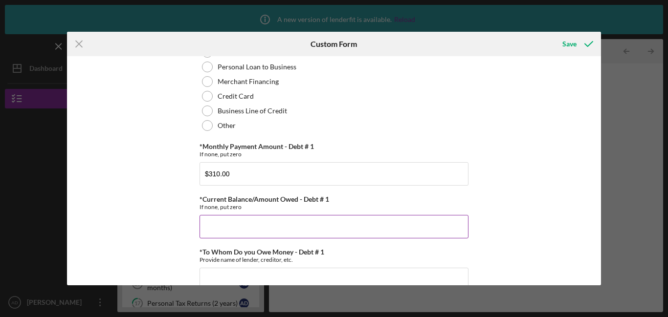
click at [271, 234] on input "*Current Balance/Amount Owed - Debt # 1" at bounding box center [334, 226] width 269 height 23
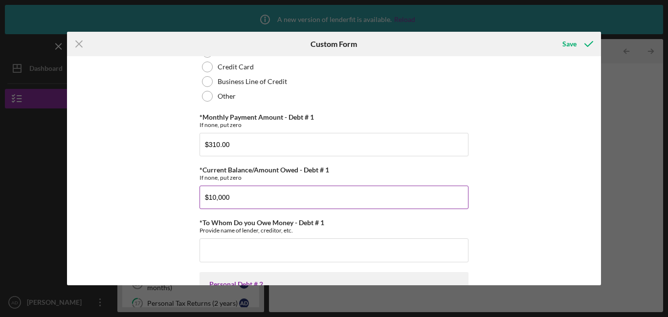
scroll to position [167, 0]
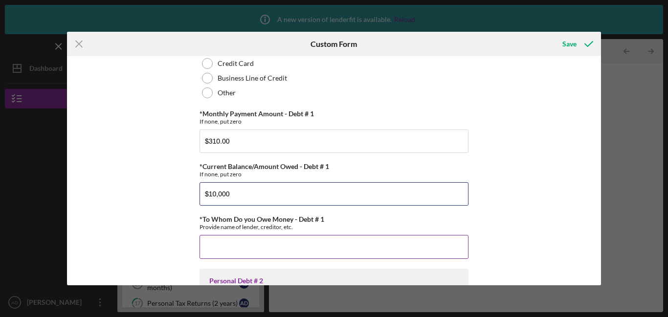
type input "$10,000"
click at [221, 250] on input "*To Whom Do you Owe Money - Debt # 1" at bounding box center [334, 246] width 269 height 23
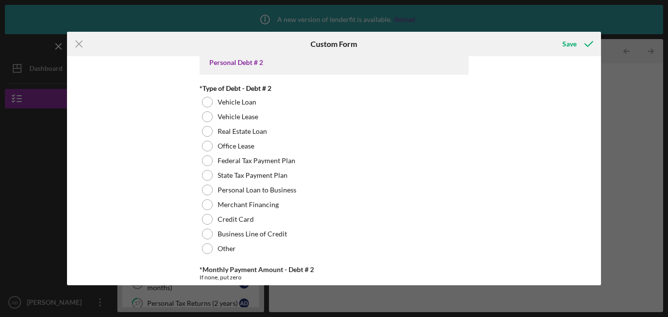
scroll to position [386, 0]
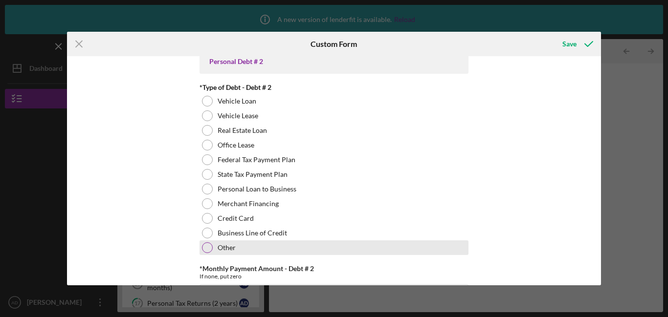
type input "consumer credit services"
click at [202, 250] on div at bounding box center [207, 248] width 11 height 11
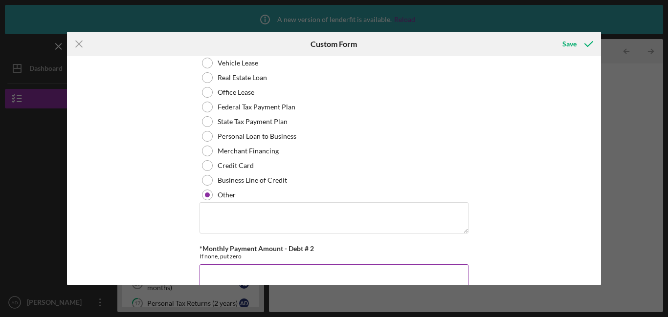
scroll to position [454, 0]
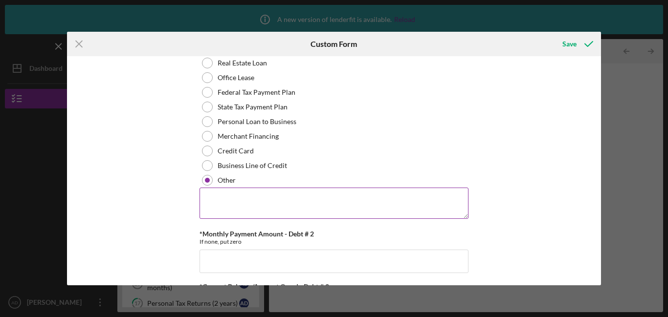
click at [217, 201] on textarea at bounding box center [334, 203] width 269 height 31
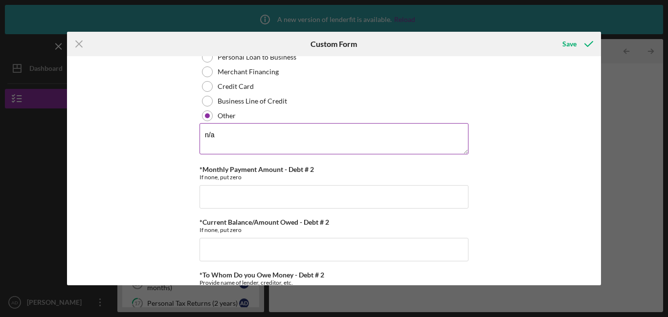
scroll to position [523, 0]
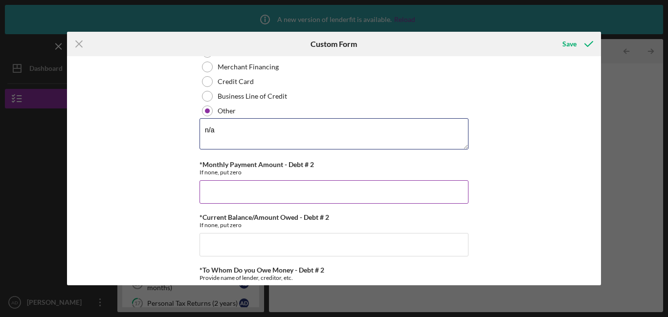
type textarea "n/a"
click at [223, 196] on input "*Monthly Payment Amount - Debt # 2" at bounding box center [334, 191] width 269 height 23
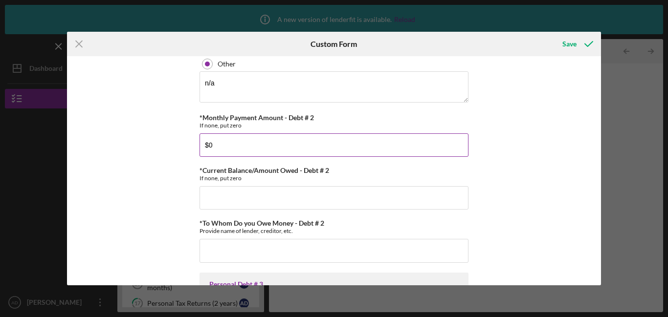
scroll to position [571, 0]
type input "$0"
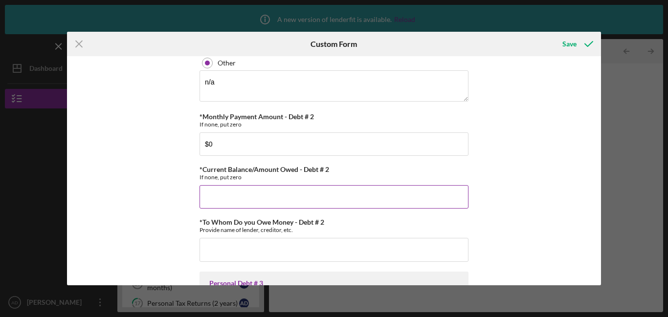
click at [222, 200] on input "*Current Balance/Amount Owed - Debt # 2" at bounding box center [334, 196] width 269 height 23
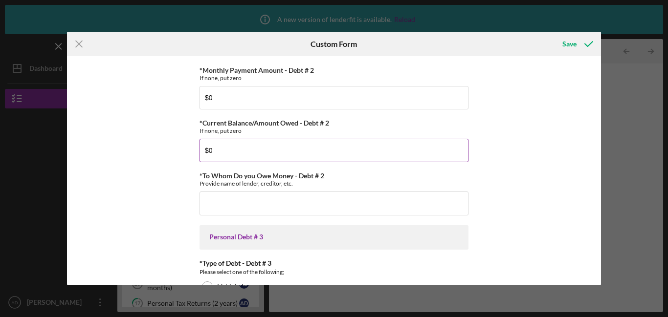
scroll to position [618, 0]
type input "$0"
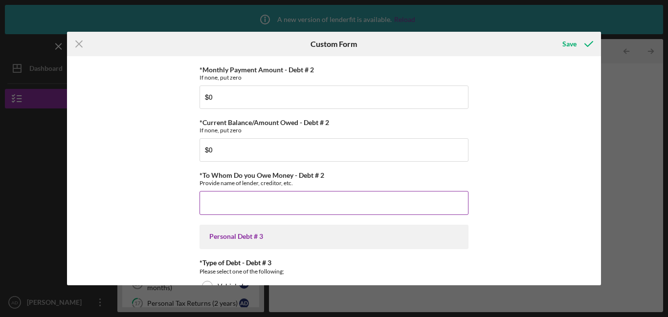
click at [216, 204] on input "*To Whom Do you Owe Money - Debt # 2" at bounding box center [334, 202] width 269 height 23
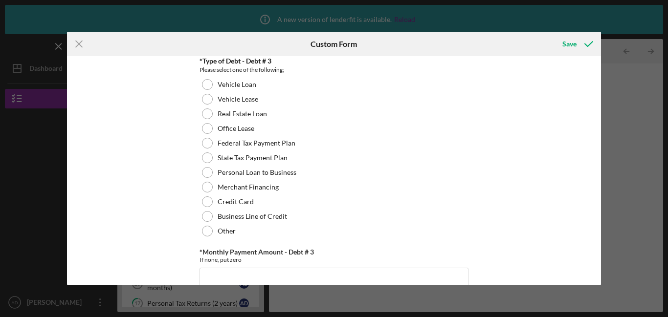
scroll to position [823, 0]
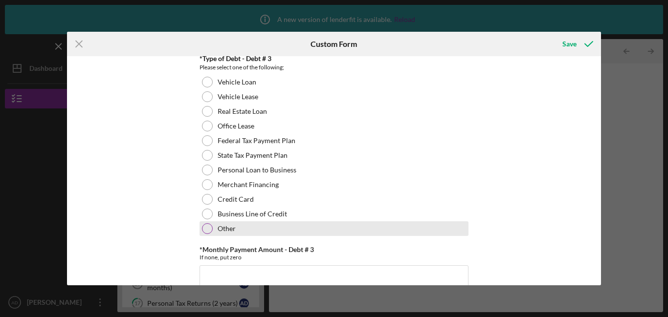
type input "n/a"
click at [209, 234] on div "Other" at bounding box center [334, 229] width 269 height 15
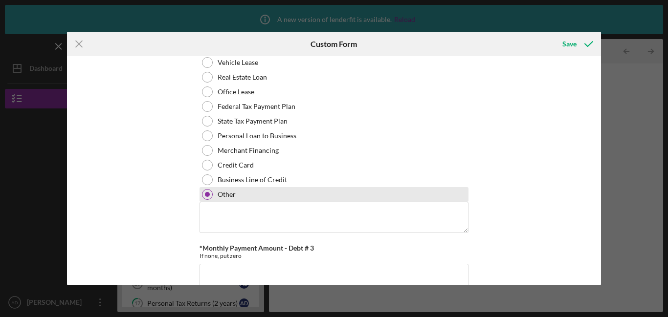
scroll to position [856, 0]
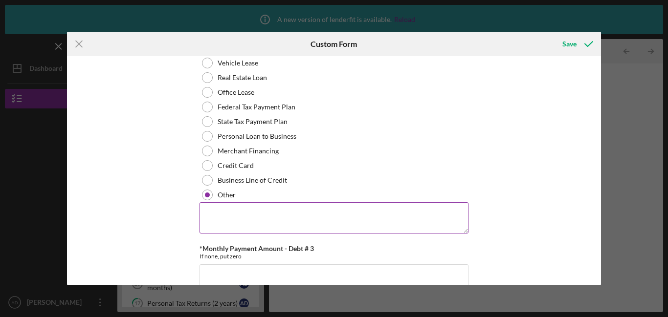
click at [223, 216] on textarea at bounding box center [334, 217] width 269 height 31
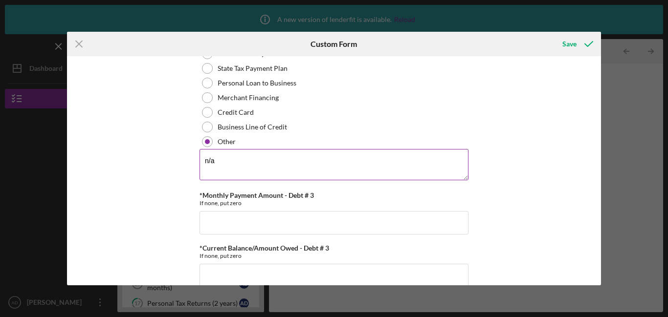
scroll to position [927, 0]
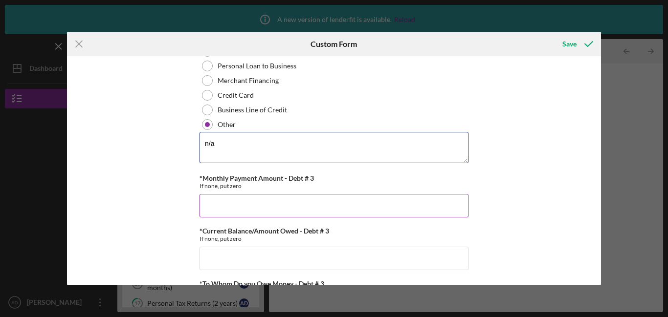
type textarea "n/a"
click at [224, 214] on input "*Monthly Payment Amount - Debt # 3" at bounding box center [334, 205] width 269 height 23
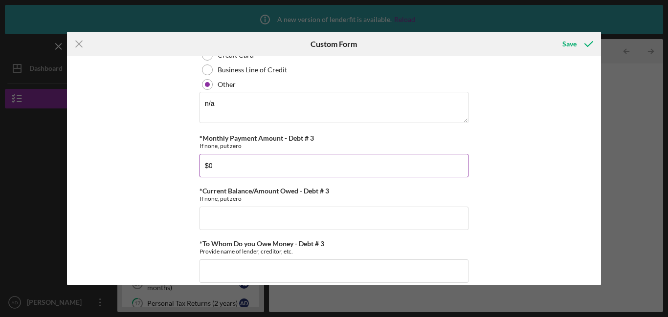
scroll to position [974, 0]
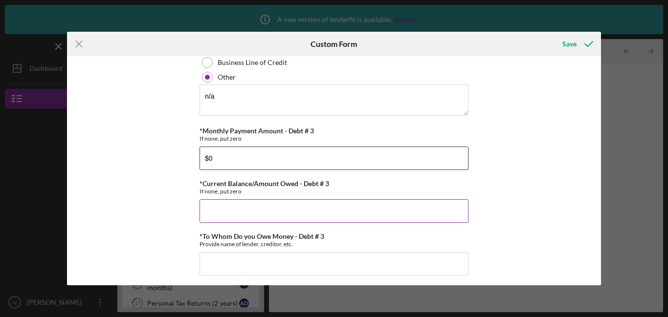
type input "$0"
click at [216, 212] on input "*Current Balance/Amount Owed - Debt # 3" at bounding box center [334, 211] width 269 height 23
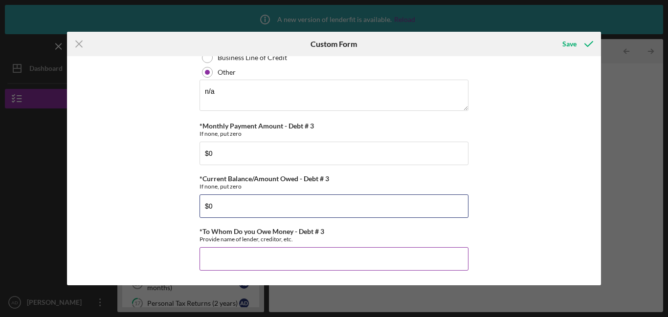
type input "$0"
click at [210, 263] on input "*To Whom Do you Owe Money - Debt # 3" at bounding box center [334, 258] width 269 height 23
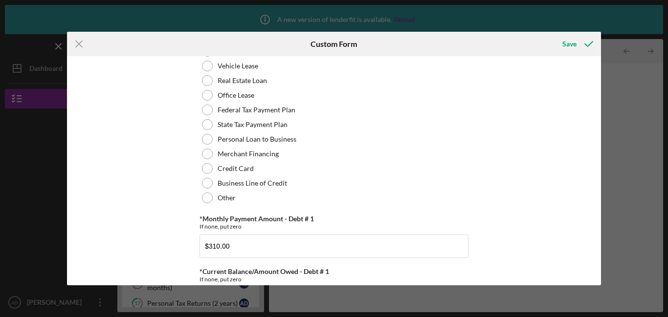
scroll to position [0, 0]
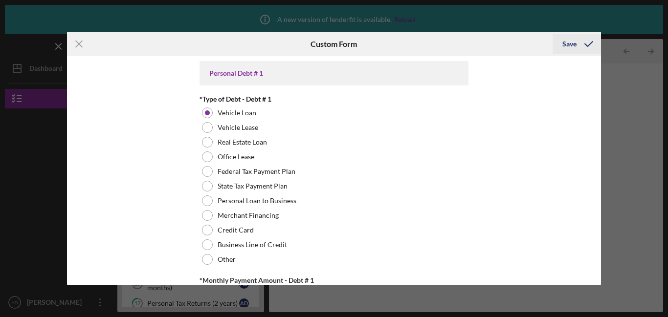
type input "n/a"
click at [571, 41] on div "Save" at bounding box center [569, 44] width 14 height 20
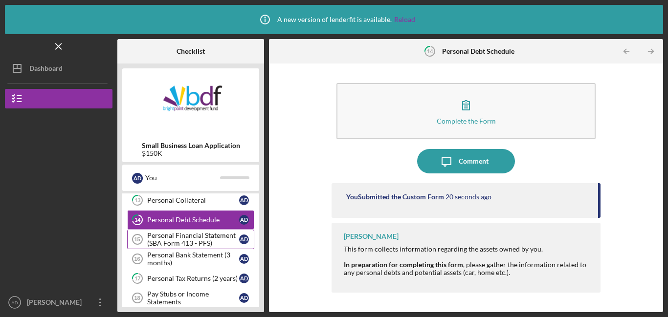
scroll to position [304, 0]
click at [168, 244] on div "Personal Financial Statement (SBA Form 413 - PFS)" at bounding box center [193, 240] width 92 height 16
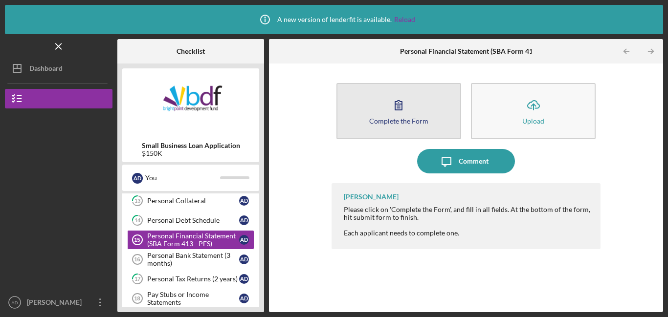
click at [425, 108] on button "Complete the Form Form" at bounding box center [398, 111] width 125 height 56
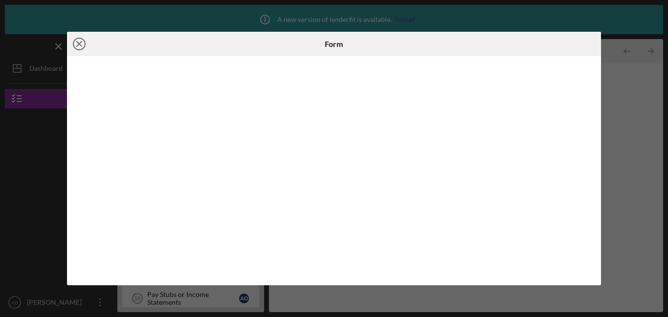
click at [78, 47] on icon "Icon/Close" at bounding box center [79, 44] width 24 height 24
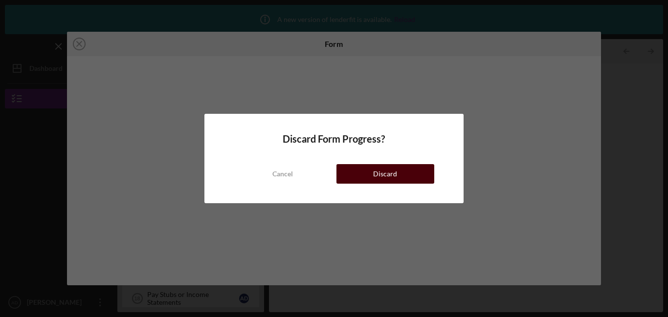
click at [358, 177] on button "Discard" at bounding box center [385, 174] width 98 height 20
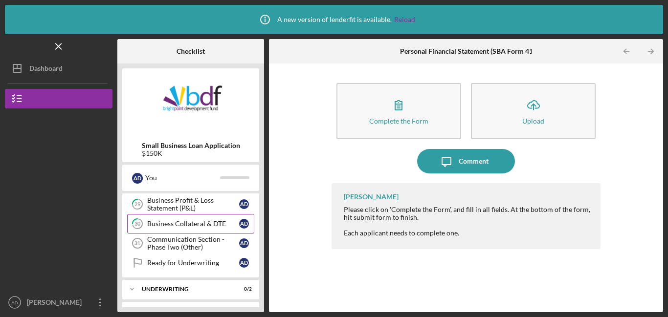
scroll to position [655, 0]
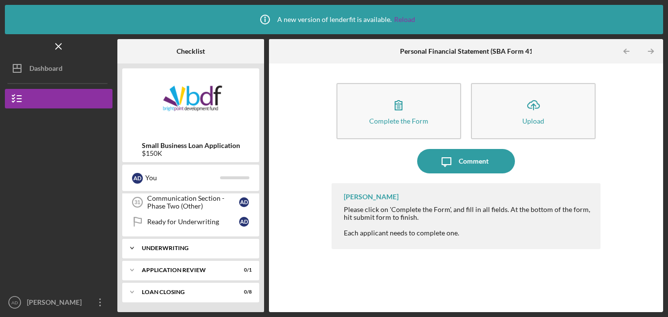
click at [198, 252] on div "Icon/Expander Underwriting 0 / 2" at bounding box center [190, 249] width 137 height 20
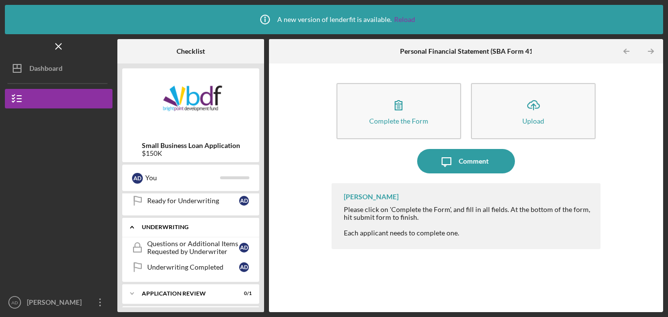
scroll to position [699, 0]
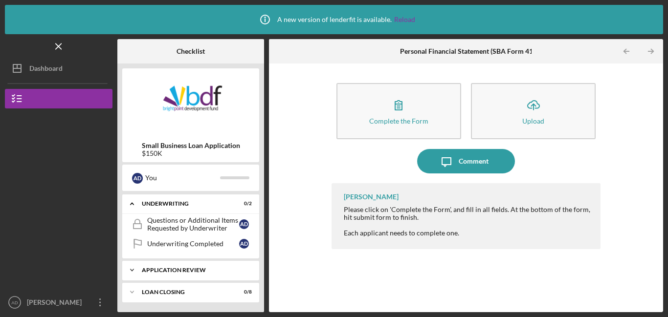
click at [184, 268] on div "Application Review" at bounding box center [194, 271] width 105 height 6
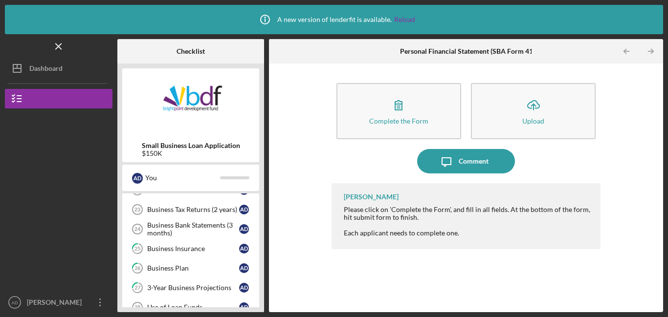
scroll to position [490, 0]
click at [185, 230] on div "Business Bank Statements (3 months)" at bounding box center [193, 231] width 92 height 16
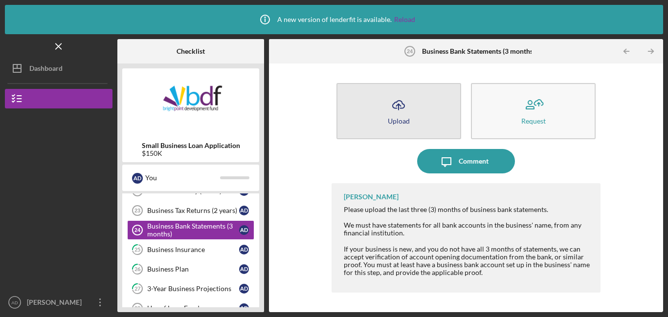
click at [359, 116] on button "Icon/Upload Upload" at bounding box center [398, 111] width 125 height 56
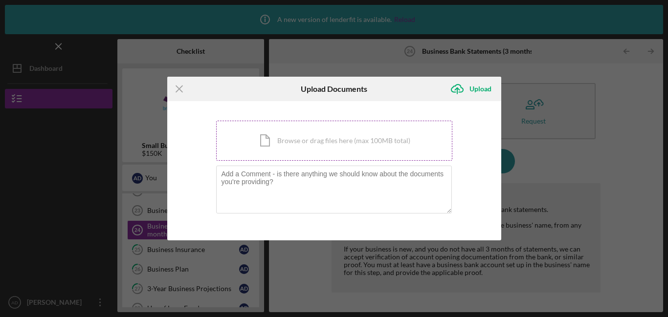
click at [348, 135] on div "Icon/Document Browse or drag files here (max 100MB total) Tap to choose files o…" at bounding box center [334, 141] width 236 height 40
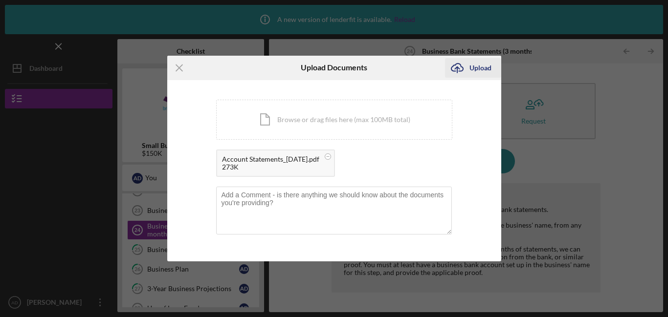
click at [475, 68] on div "Upload" at bounding box center [481, 68] width 22 height 20
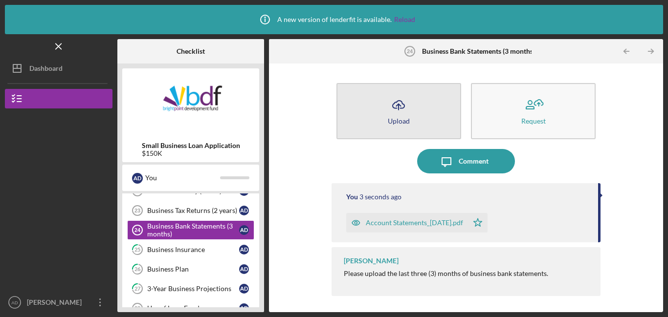
click at [398, 117] on div "Upload" at bounding box center [399, 120] width 22 height 7
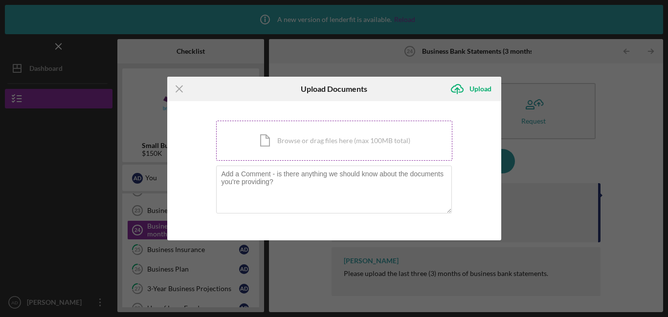
click at [359, 142] on div "Icon/Document Browse or drag files here (max 100MB total) Tap to choose files o…" at bounding box center [334, 141] width 236 height 40
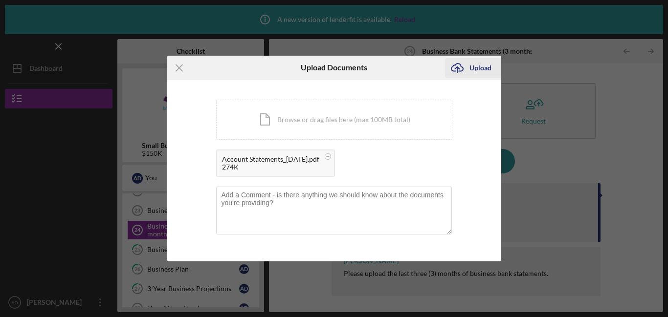
click at [462, 66] on icon "Icon/Upload" at bounding box center [457, 68] width 24 height 24
